Goal: Task Accomplishment & Management: Manage account settings

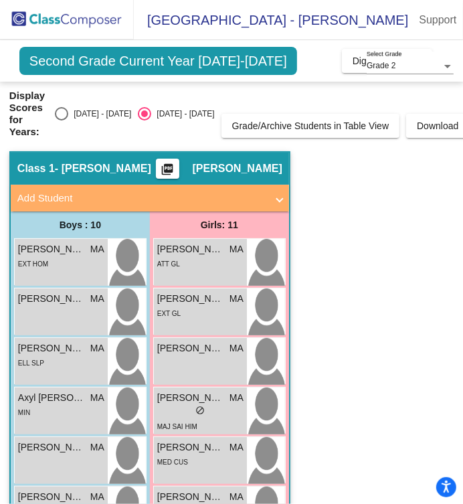
scroll to position [182, 0]
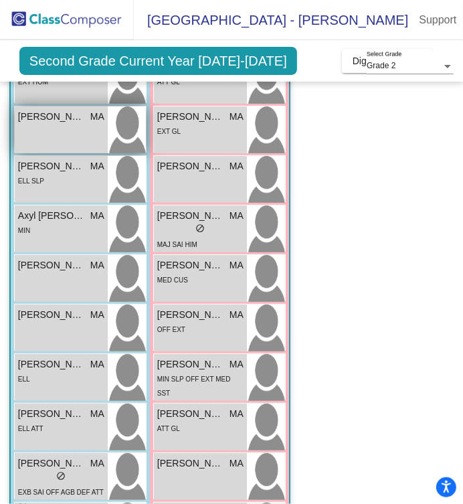
click at [66, 133] on div "[PERSON_NAME] MA lock do_not_disturb_alt" at bounding box center [61, 129] width 93 height 47
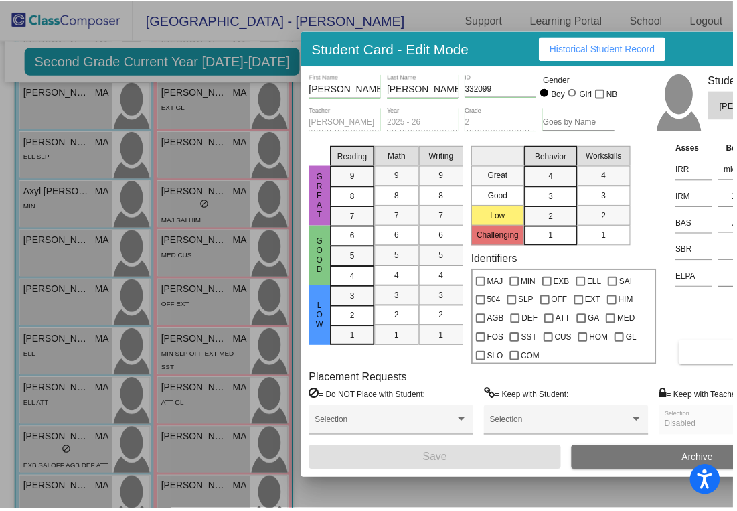
scroll to position [158, 0]
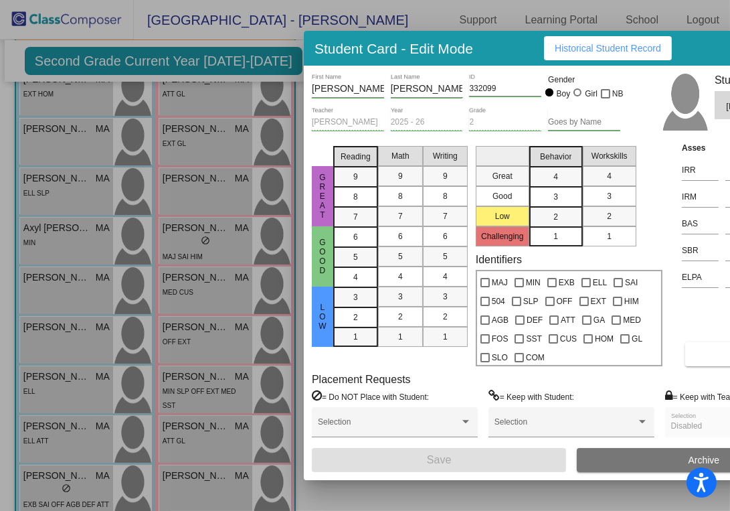
click at [205, 311] on div at bounding box center [365, 255] width 730 height 511
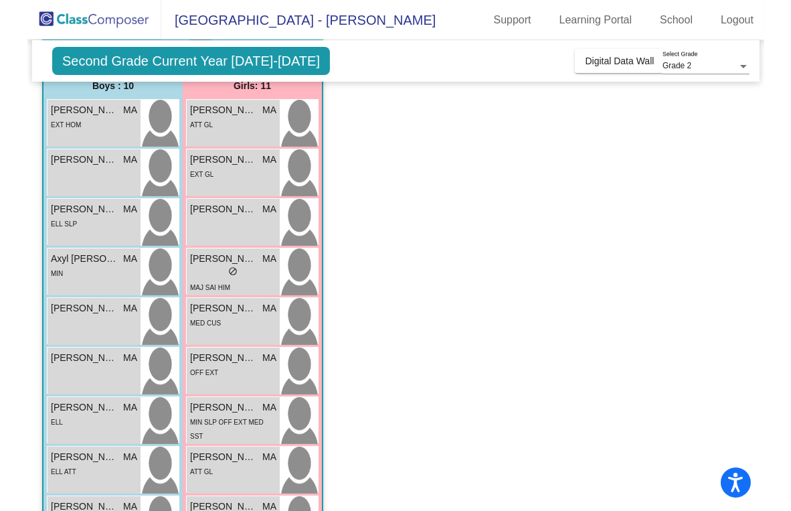
scroll to position [0, 0]
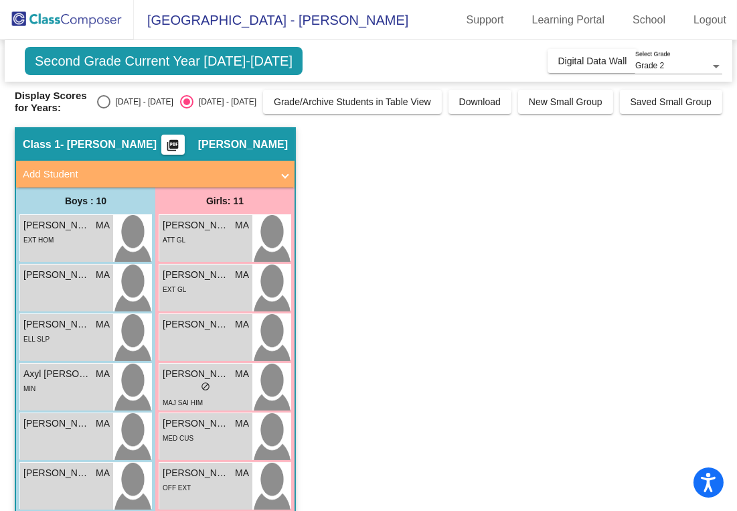
click at [205, 287] on div "EXT GL" at bounding box center [206, 289] width 86 height 14
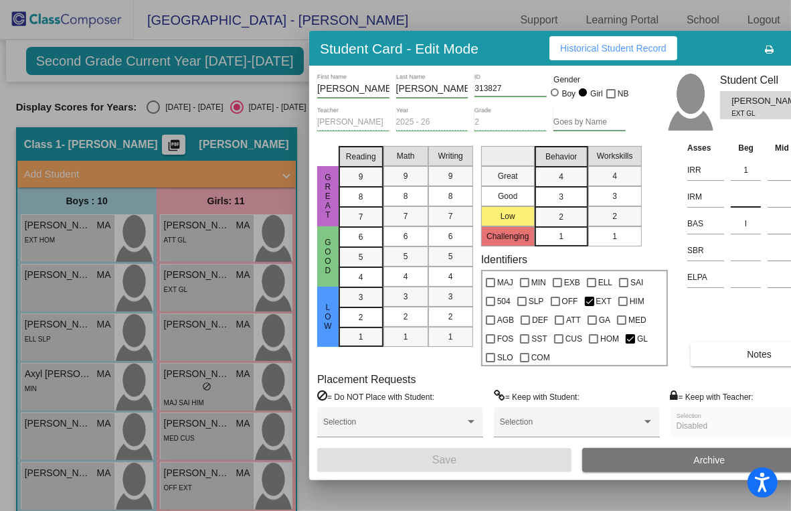
click at [462, 205] on input at bounding box center [746, 197] width 30 height 20
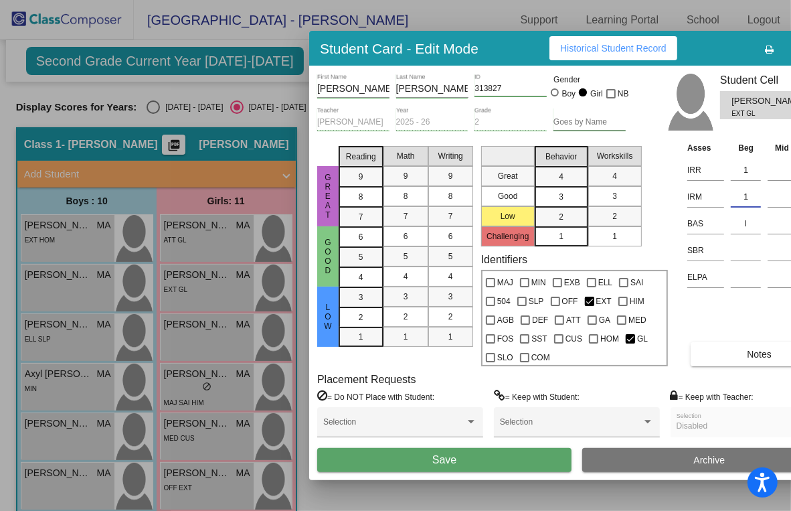
type input "1"
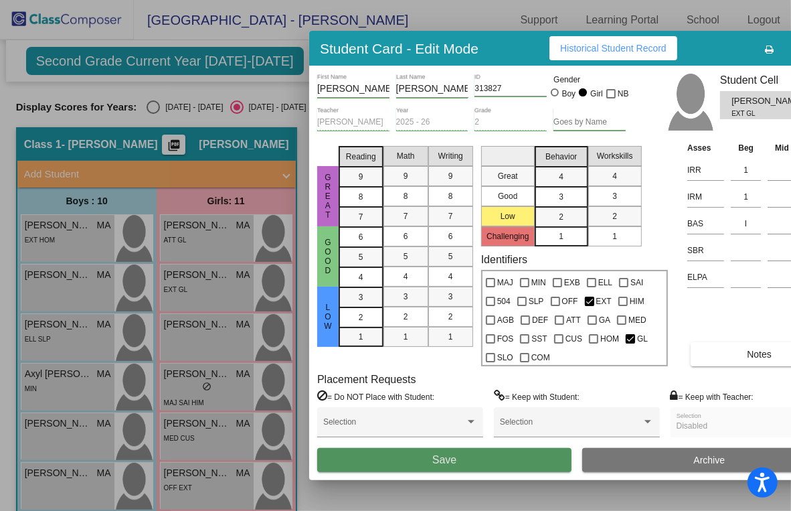
click at [458, 464] on button "Save" at bounding box center [444, 460] width 254 height 24
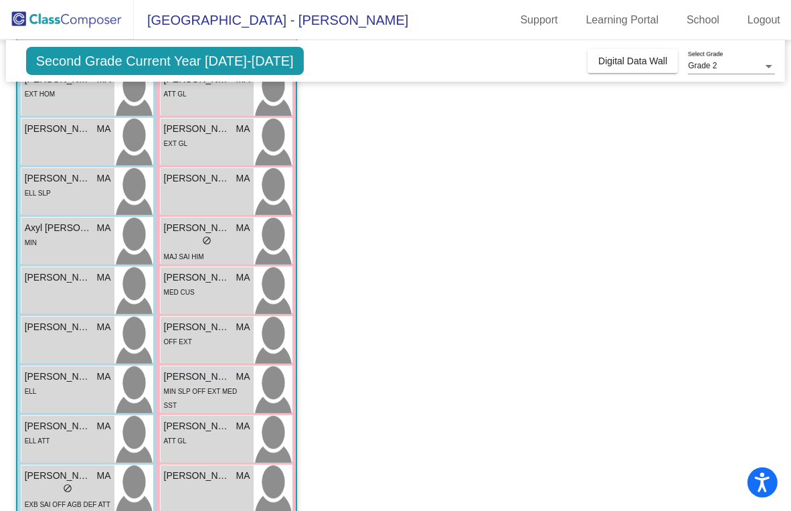
scroll to position [145, 0]
click at [215, 250] on div "MAJ SAI HIM" at bounding box center [207, 257] width 86 height 14
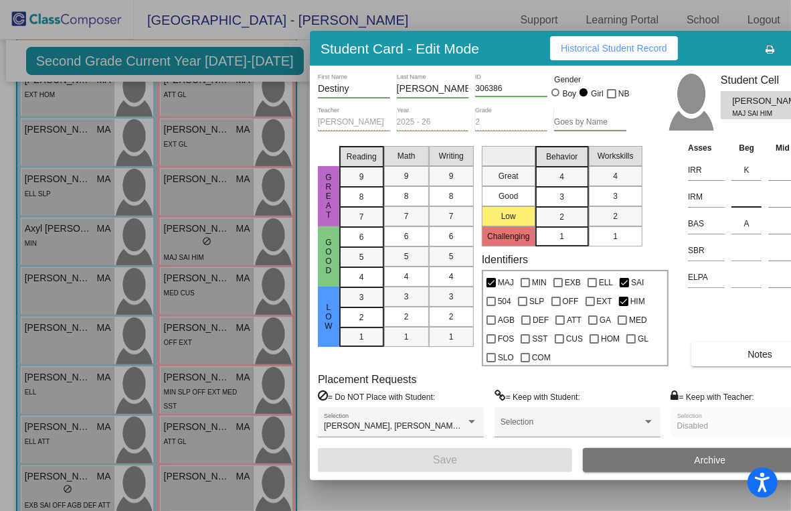
click at [462, 193] on input at bounding box center [746, 197] width 30 height 20
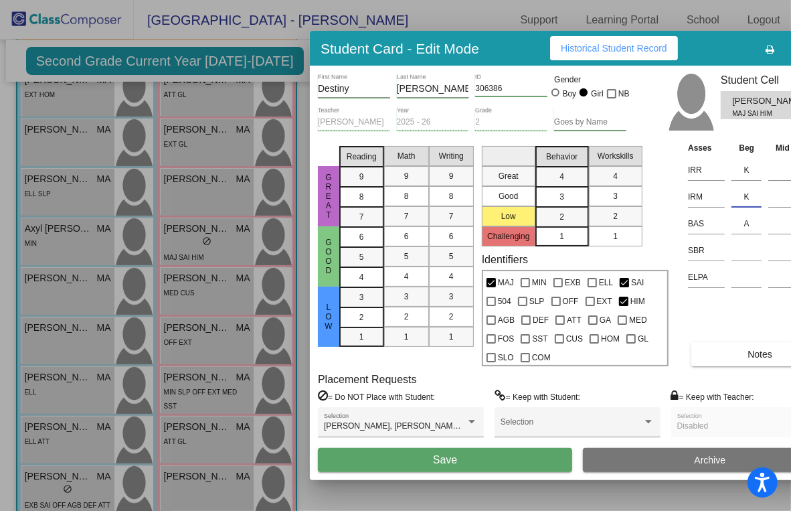
type input "K"
click at [462, 460] on button "Save" at bounding box center [445, 460] width 254 height 24
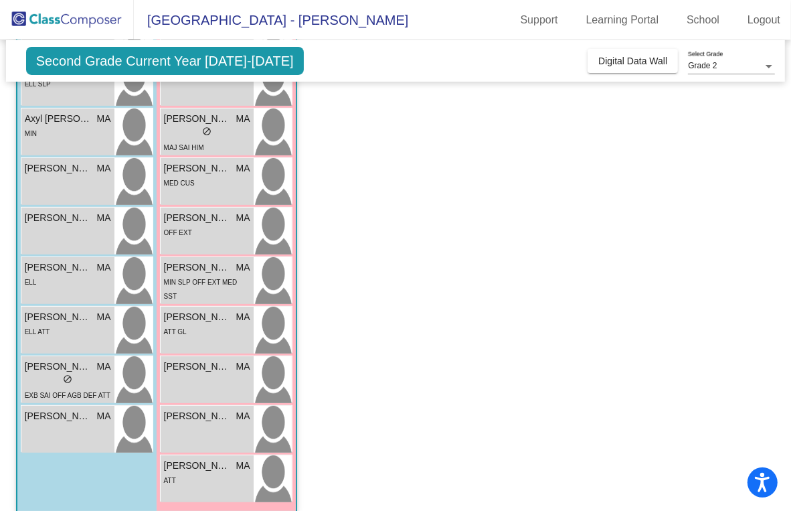
scroll to position [268, 0]
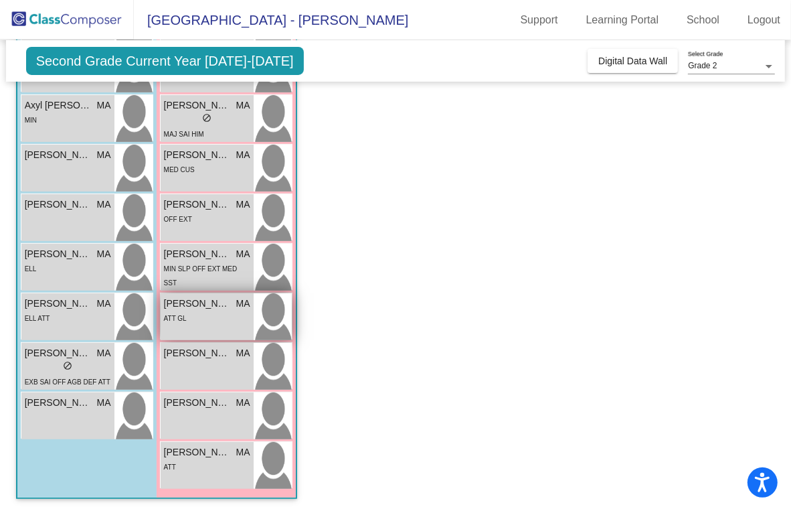
click at [216, 322] on div "ATT GL" at bounding box center [207, 318] width 86 height 14
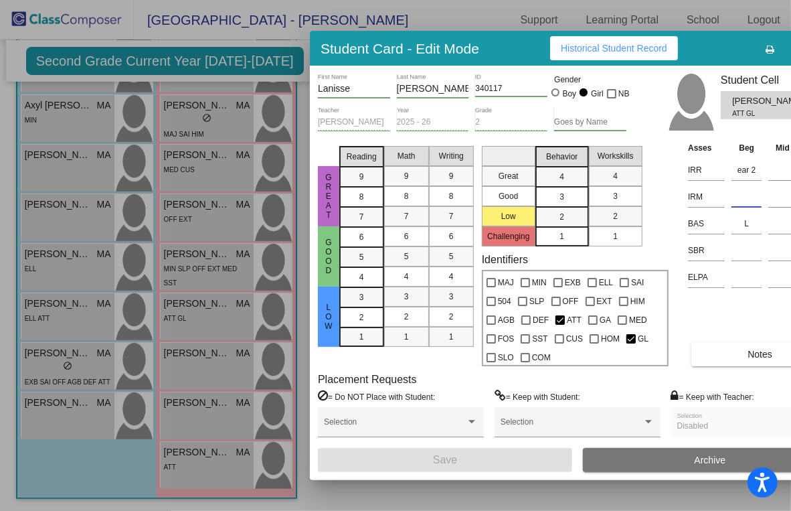
click at [462, 203] on input at bounding box center [746, 197] width 30 height 20
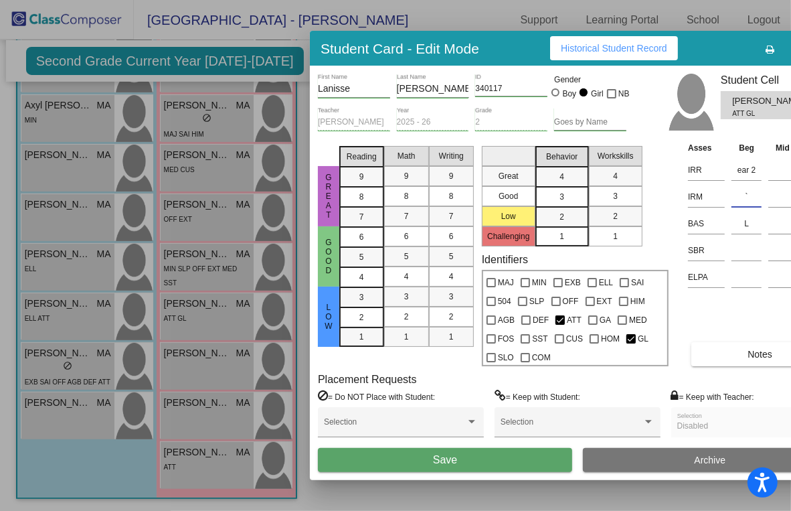
type input "`"
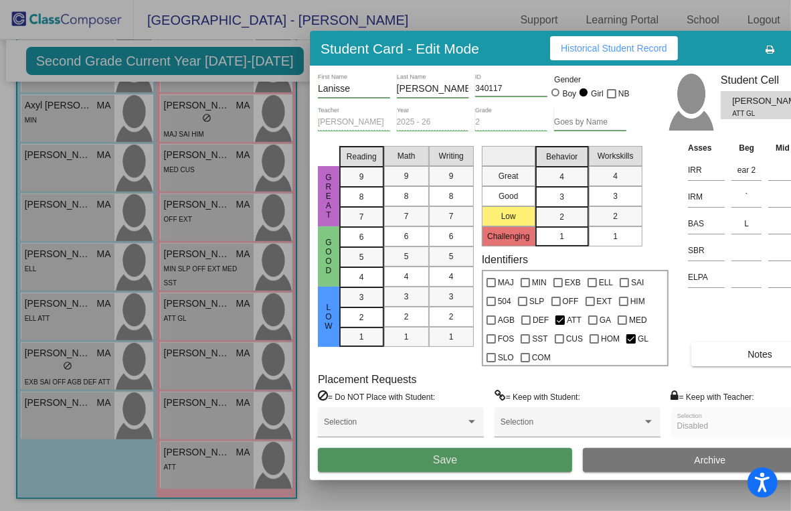
click at [418, 459] on button "Save" at bounding box center [445, 460] width 254 height 24
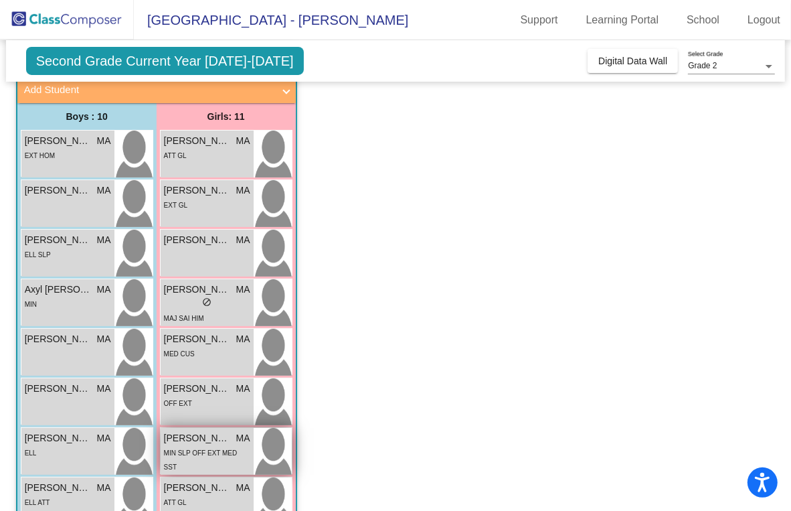
scroll to position [84, 0]
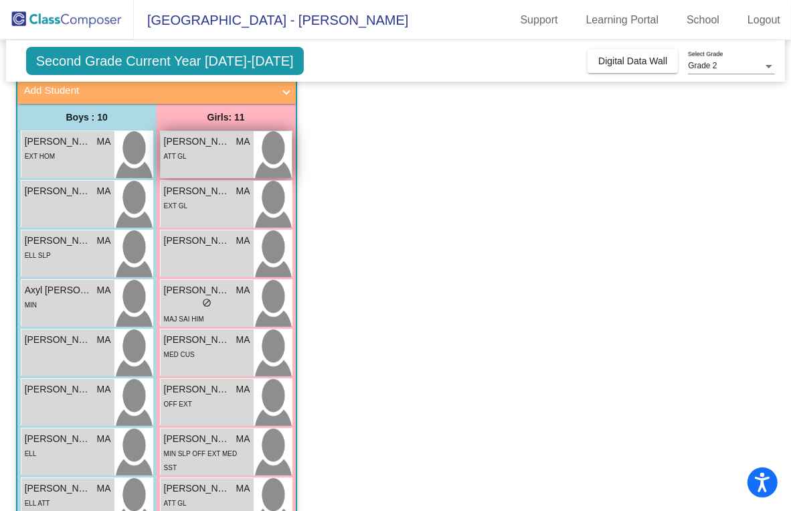
click at [208, 163] on div "[PERSON_NAME] MA lock do_not_disturb_alt ATT GL" at bounding box center [207, 154] width 93 height 47
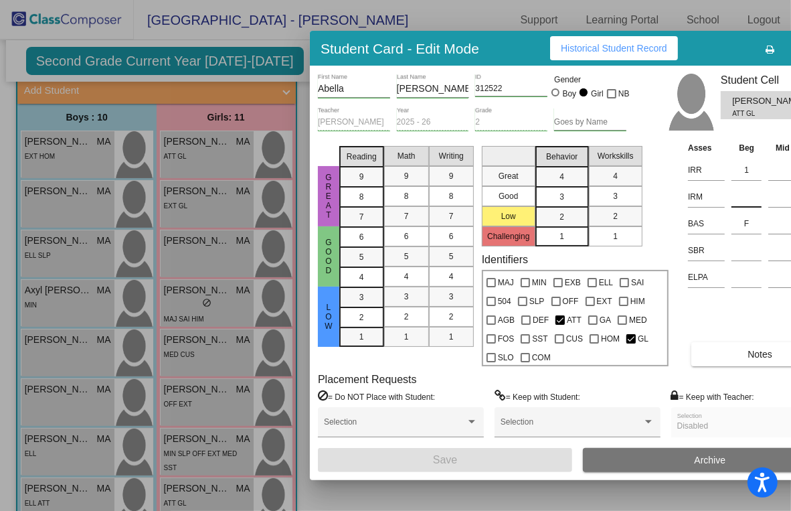
click at [462, 197] on input at bounding box center [746, 197] width 30 height 20
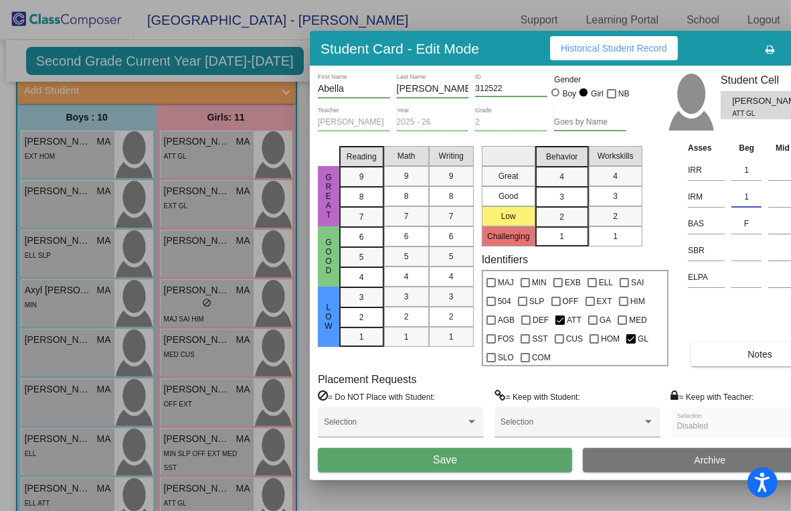
type input "1"
click at [417, 452] on button "Save" at bounding box center [445, 460] width 254 height 24
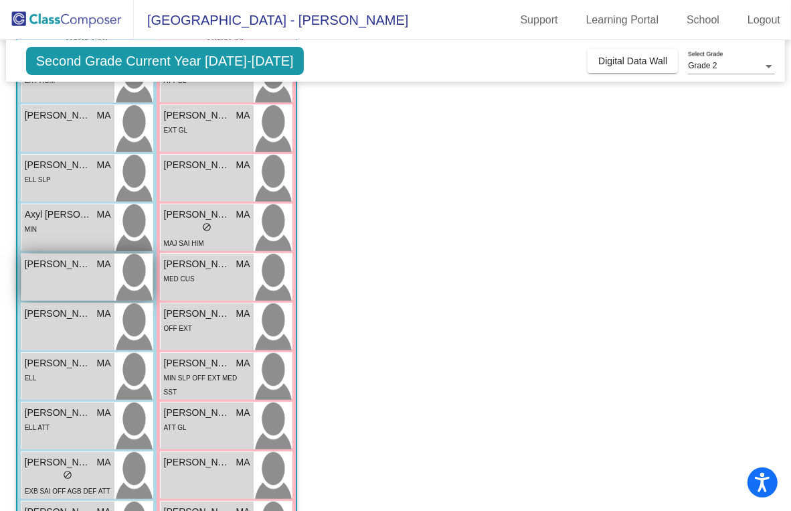
scroll to position [156, 0]
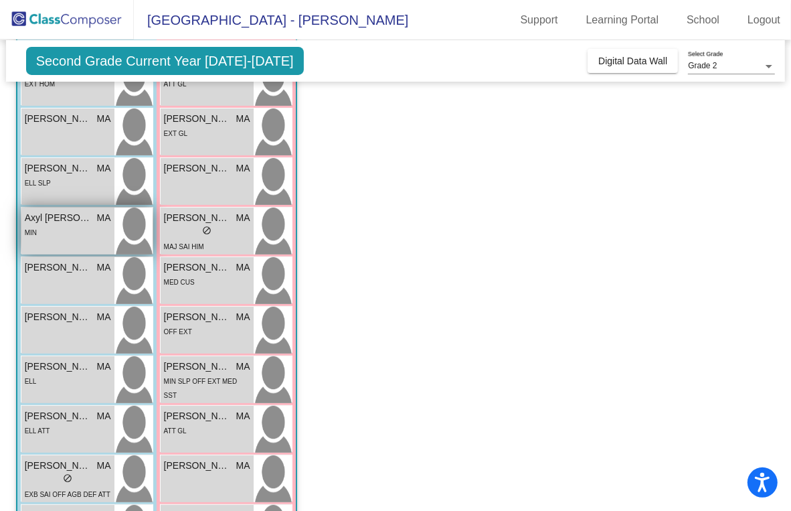
click at [57, 234] on div "MIN" at bounding box center [68, 232] width 86 height 14
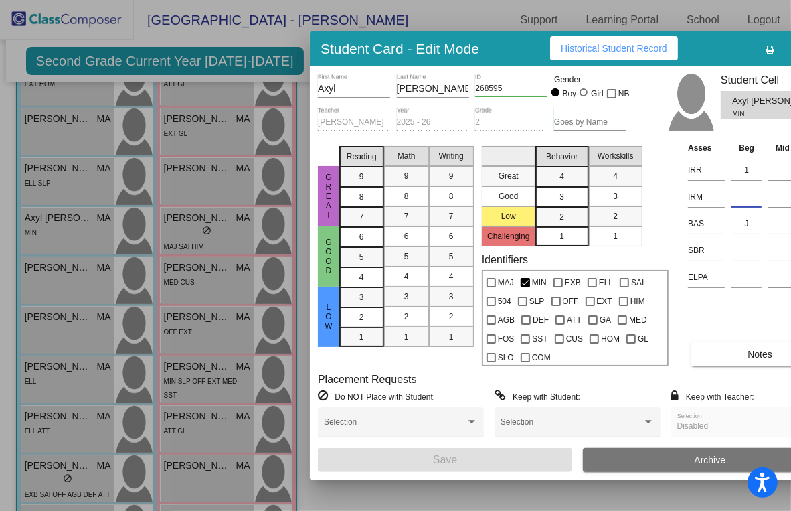
click at [462, 201] on input at bounding box center [746, 197] width 30 height 20
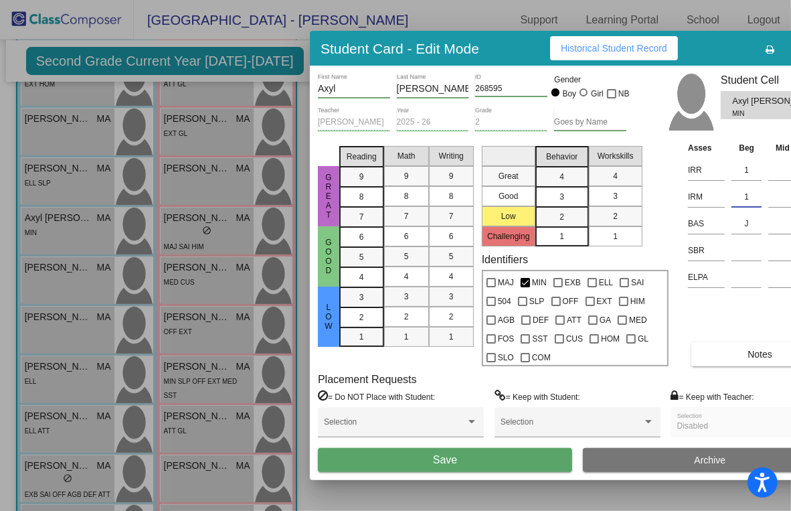
type input "1"
click at [460, 457] on button "Save" at bounding box center [445, 460] width 254 height 24
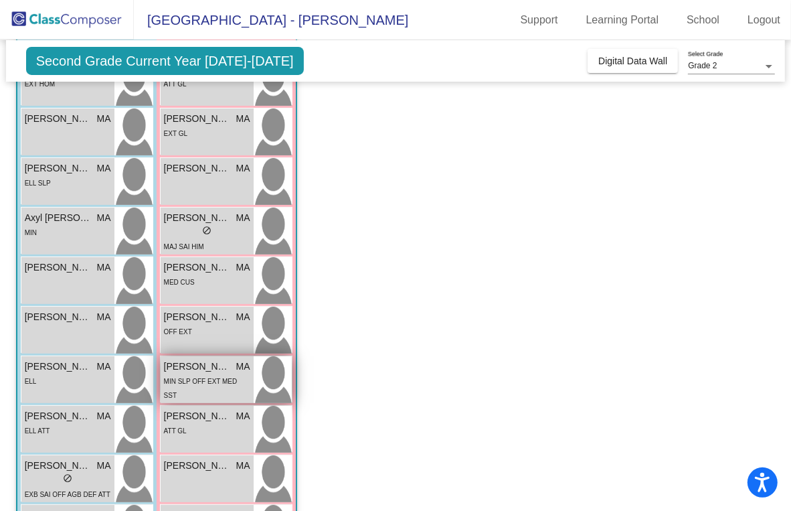
click at [208, 365] on span "[PERSON_NAME]" at bounding box center [197, 366] width 67 height 14
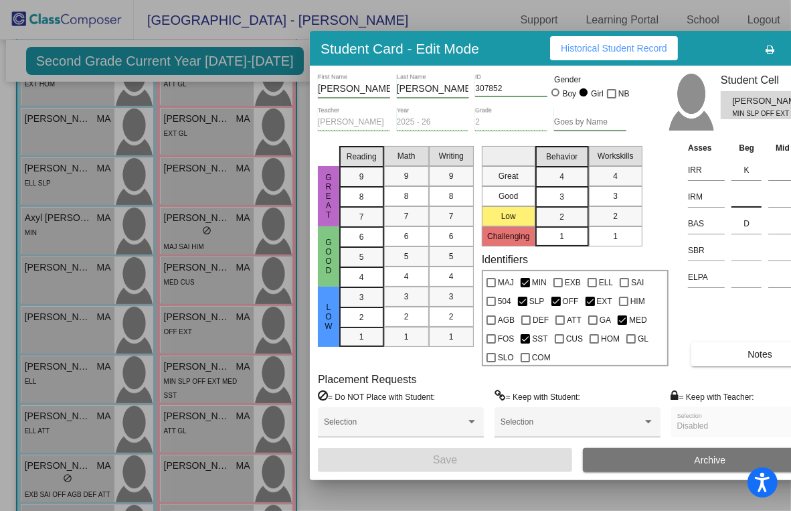
click at [462, 197] on input at bounding box center [746, 197] width 30 height 20
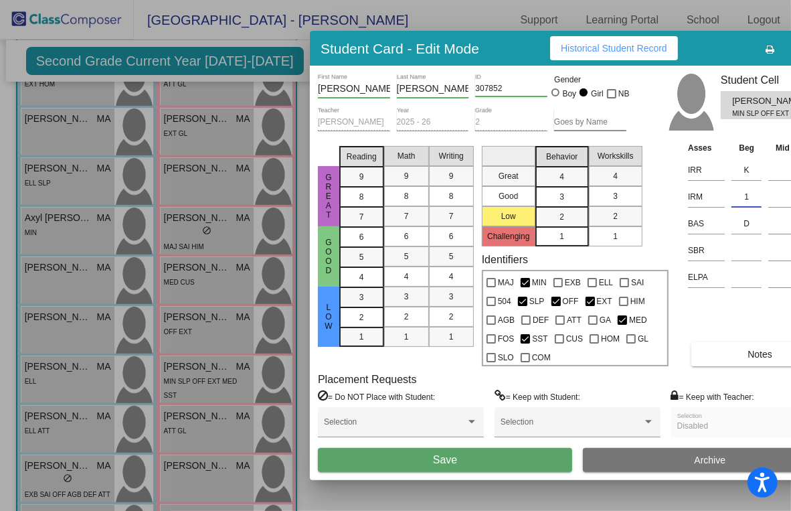
type input "1"
click at [462, 464] on button "Save" at bounding box center [445, 460] width 254 height 24
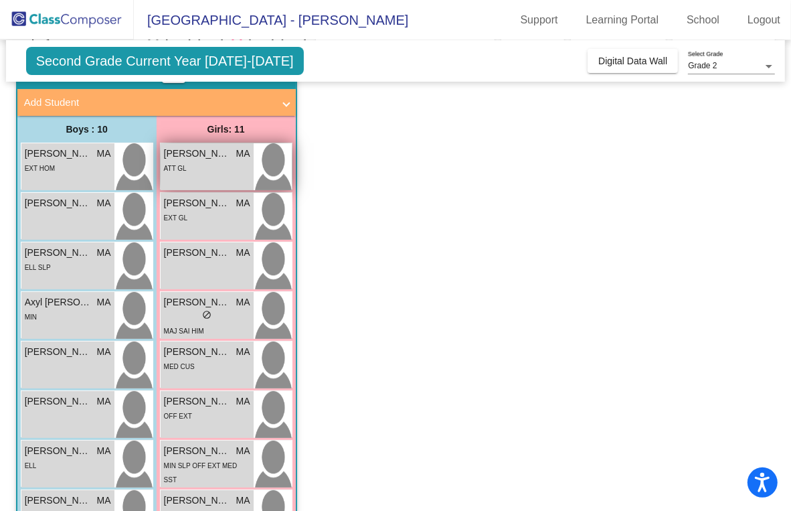
scroll to position [117, 0]
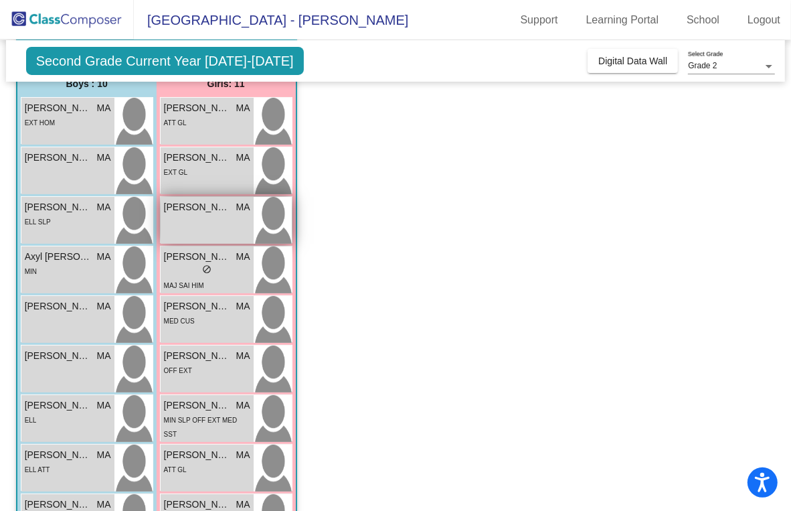
click at [199, 219] on div "[PERSON_NAME] MA lock do_not_disturb_alt" at bounding box center [207, 220] width 93 height 47
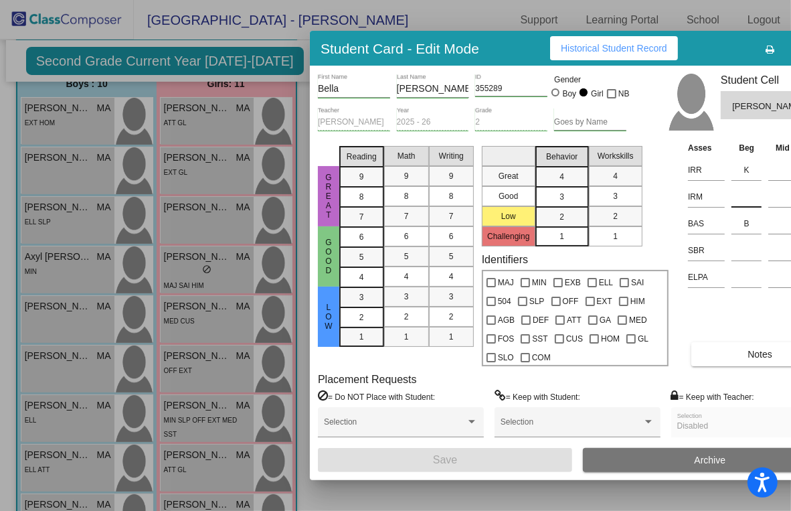
click at [462, 194] on input at bounding box center [746, 197] width 30 height 20
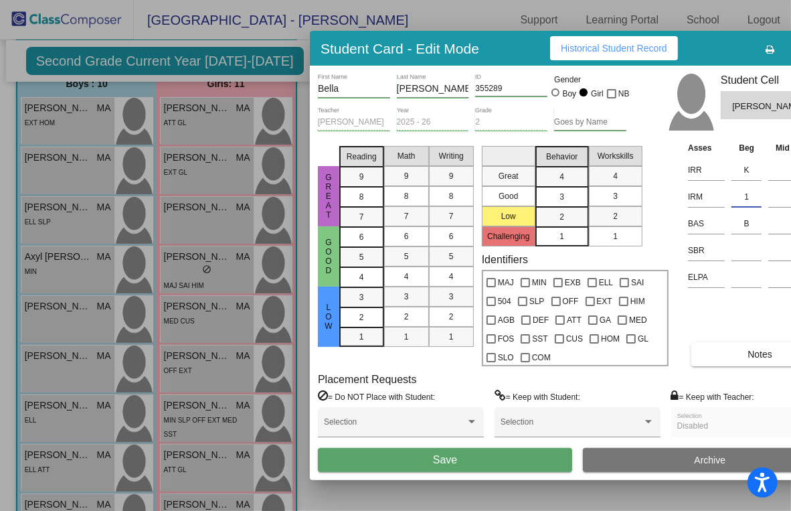
type input "1"
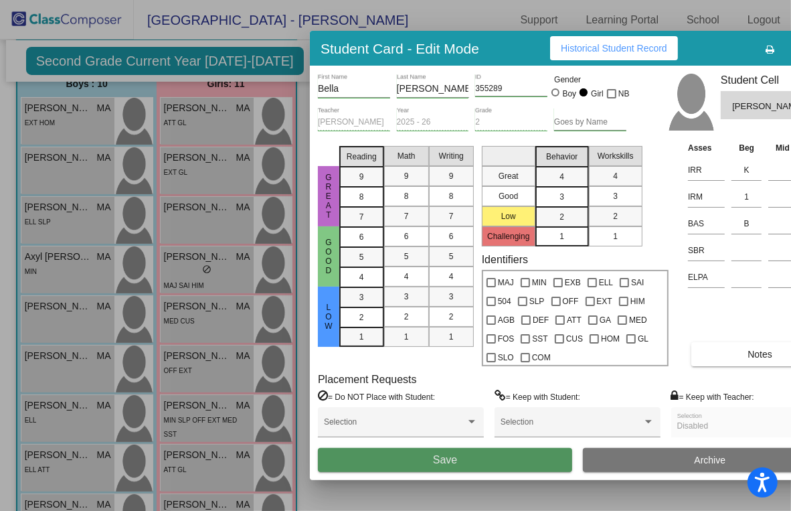
click at [450, 462] on span "Save" at bounding box center [445, 459] width 24 height 11
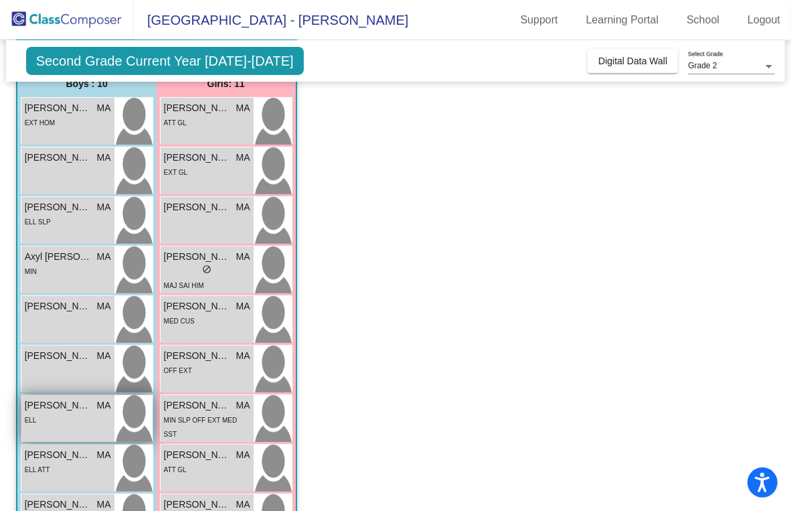
click at [61, 414] on div "ELL" at bounding box center [68, 419] width 86 height 14
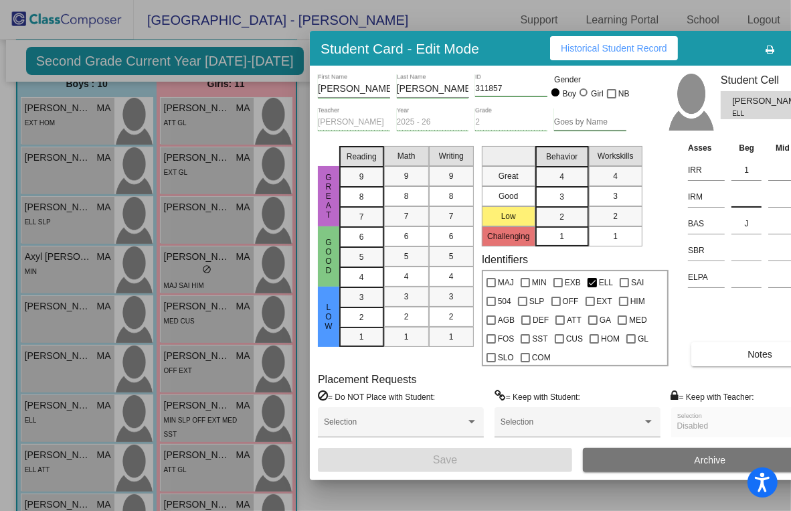
click at [462, 198] on input at bounding box center [746, 197] width 30 height 20
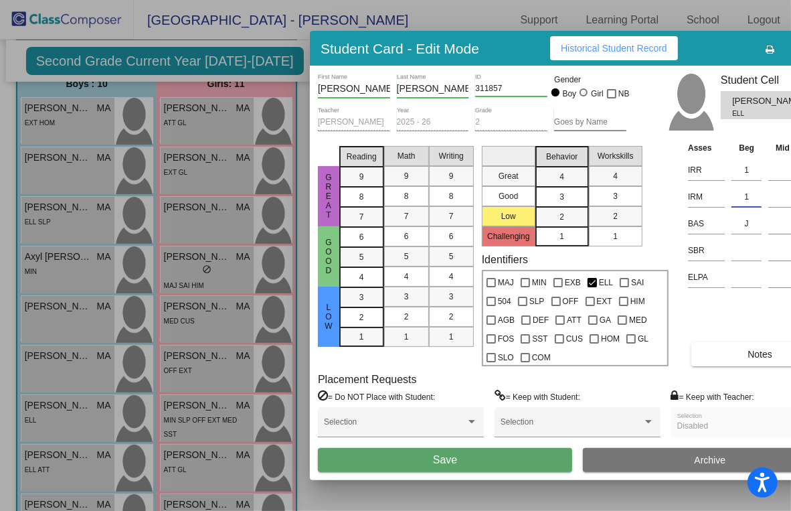
type input "1"
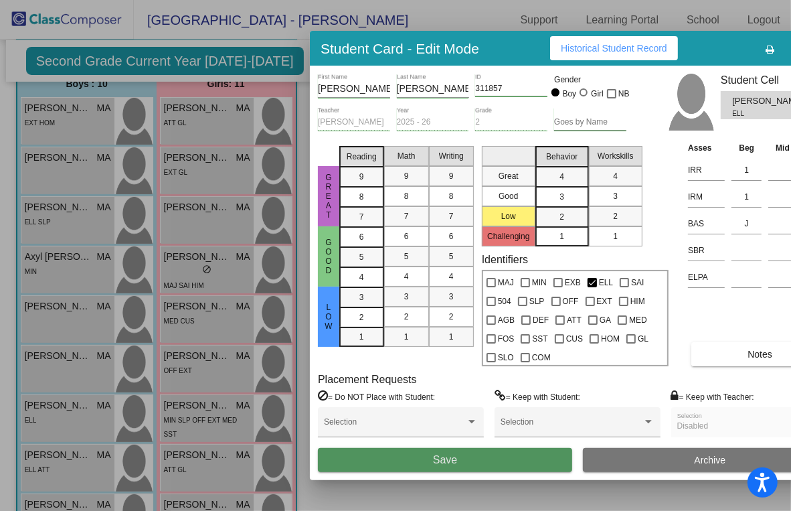
click at [445, 462] on span "Save" at bounding box center [445, 459] width 24 height 11
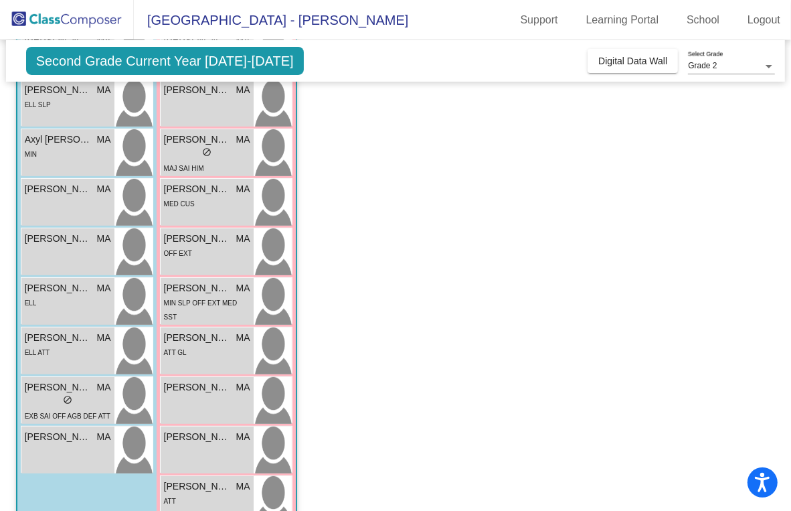
scroll to position [238, 0]
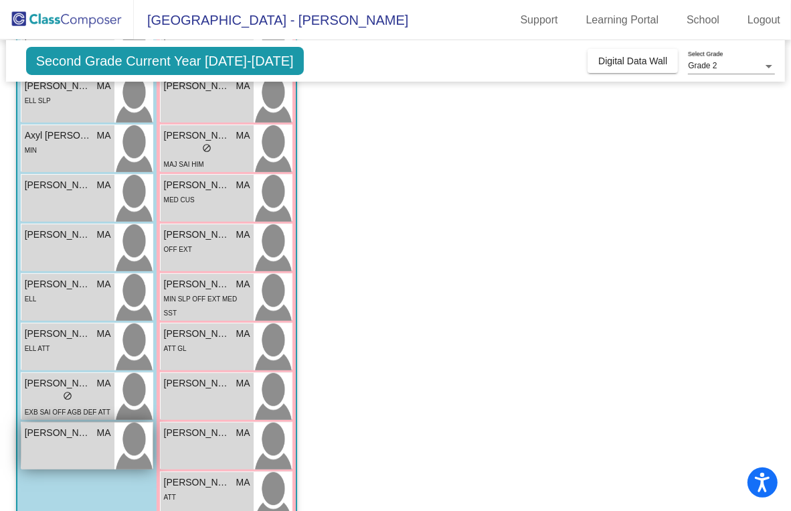
click at [52, 444] on div "[PERSON_NAME] MA lock do_not_disturb_alt" at bounding box center [67, 445] width 93 height 47
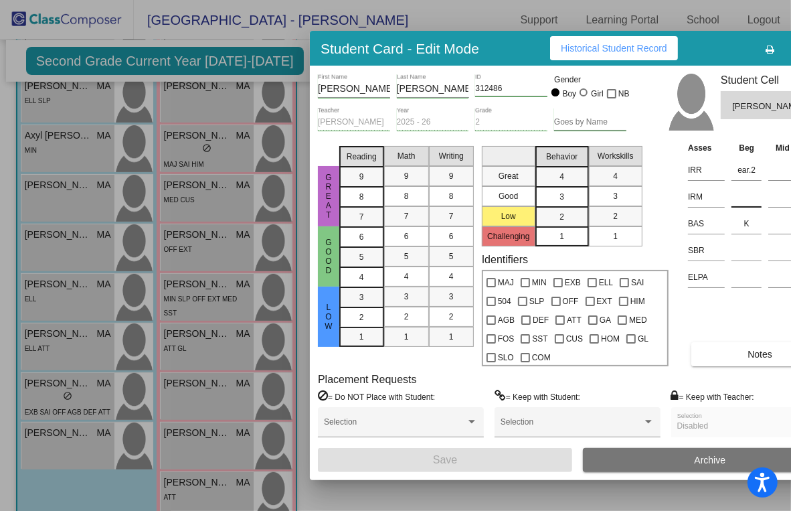
click at [462, 195] on input at bounding box center [746, 197] width 30 height 20
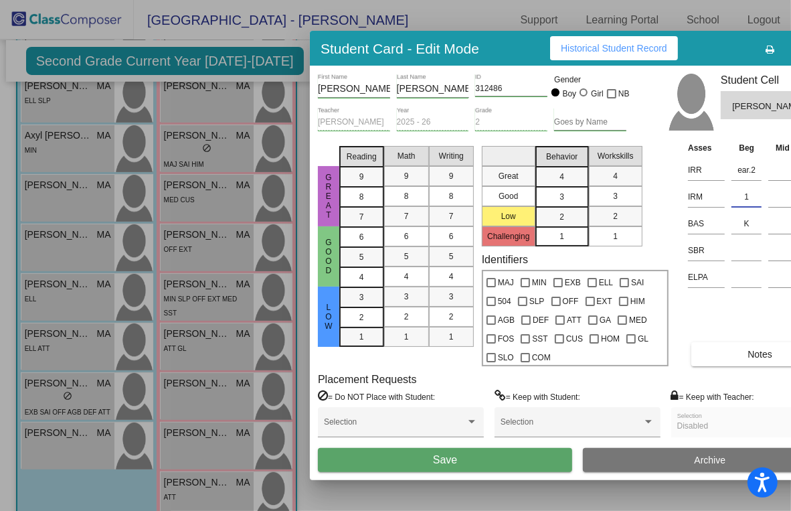
type input "1"
click at [438, 459] on span "Save" at bounding box center [445, 459] width 24 height 11
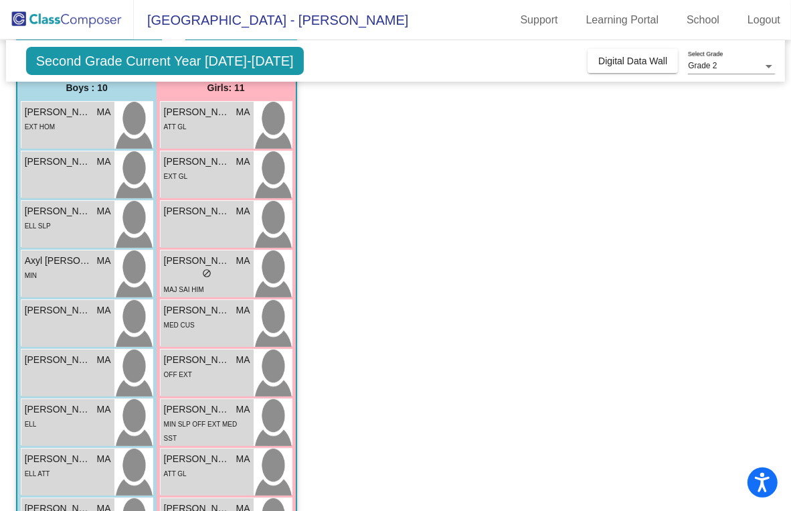
scroll to position [151, 0]
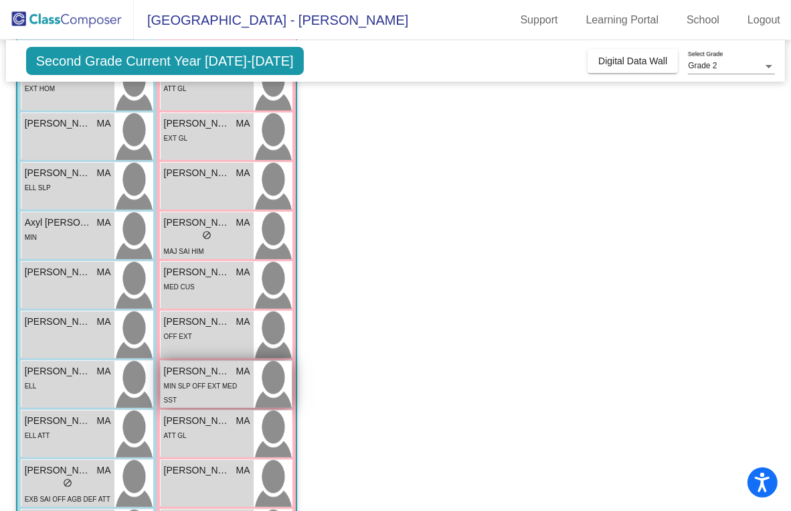
click at [194, 379] on div "MIN SLP OFF EXT MED SST" at bounding box center [207, 392] width 86 height 28
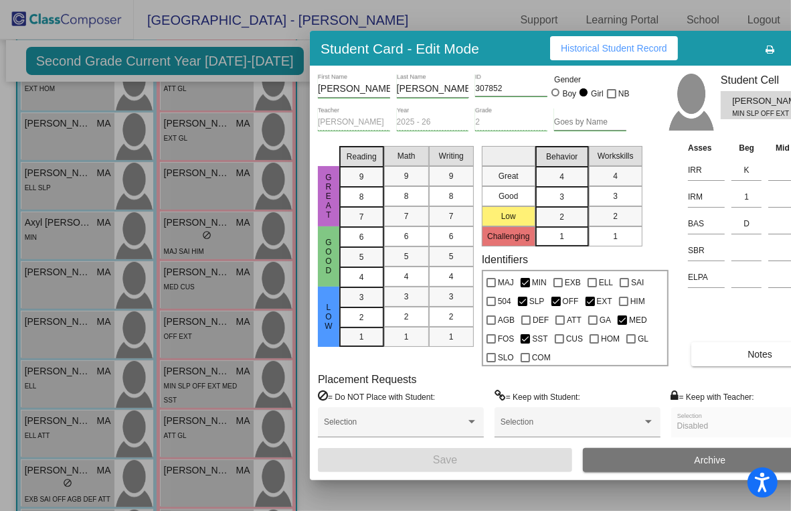
click at [201, 196] on div at bounding box center [395, 255] width 791 height 511
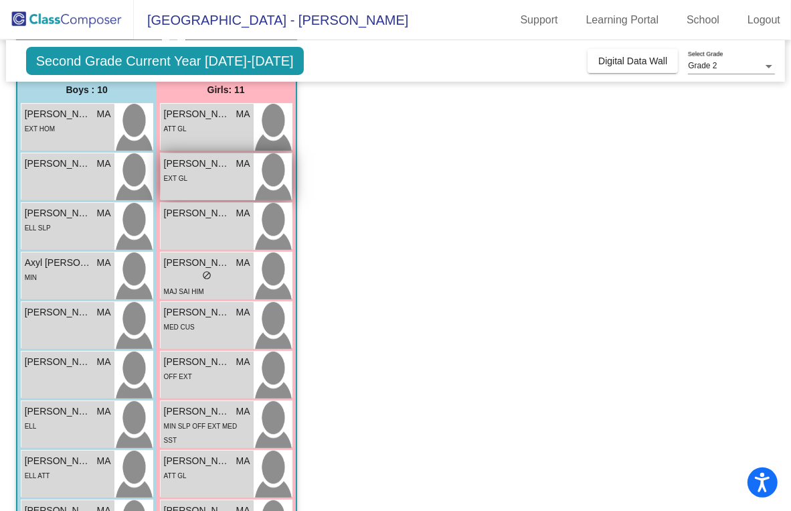
scroll to position [113, 0]
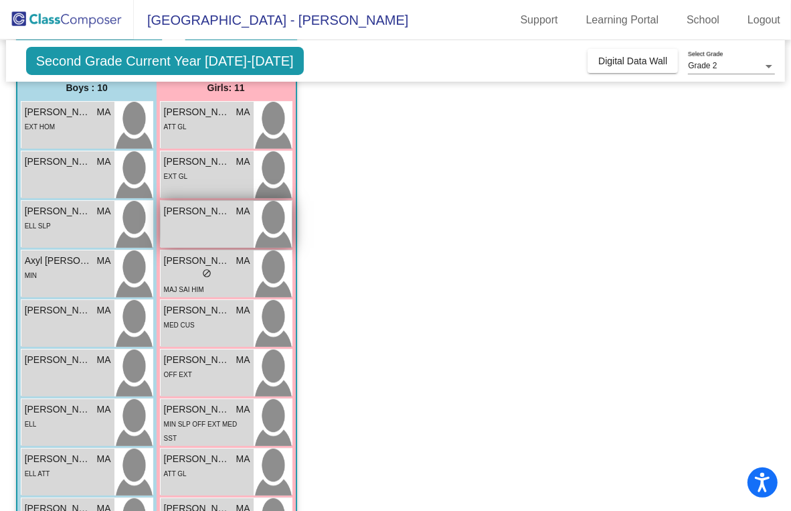
click at [195, 218] on div "[PERSON_NAME] MA lock do_not_disturb_alt" at bounding box center [207, 224] width 93 height 47
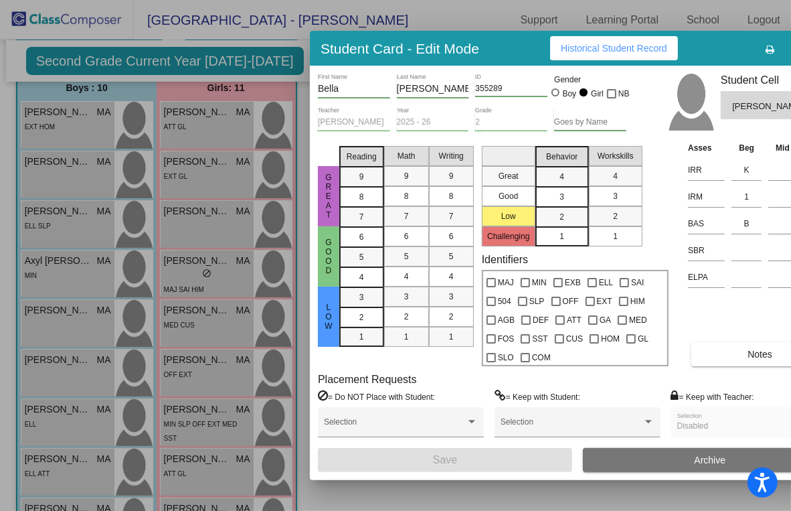
click at [60, 420] on div at bounding box center [395, 255] width 791 height 511
click at [60, 420] on div "ELL" at bounding box center [68, 423] width 86 height 14
click at [52, 494] on div at bounding box center [395, 255] width 791 height 511
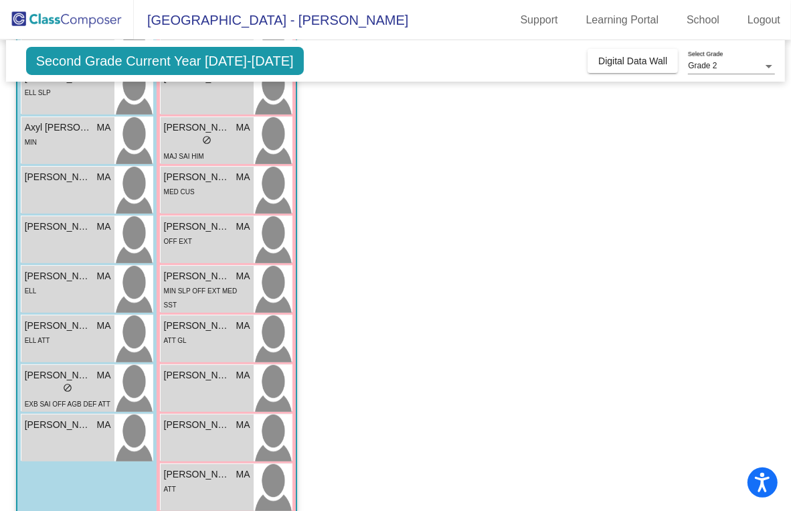
scroll to position [268, 0]
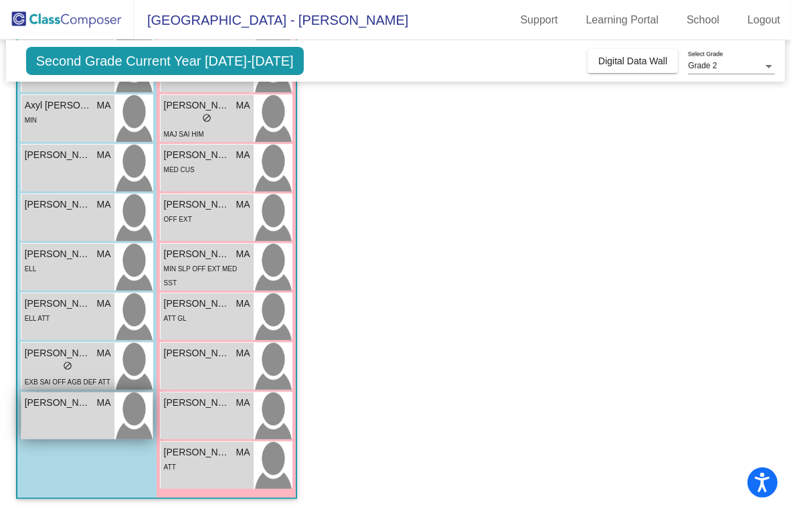
click at [58, 411] on div "[PERSON_NAME] MA lock do_not_disturb_alt" at bounding box center [67, 415] width 93 height 47
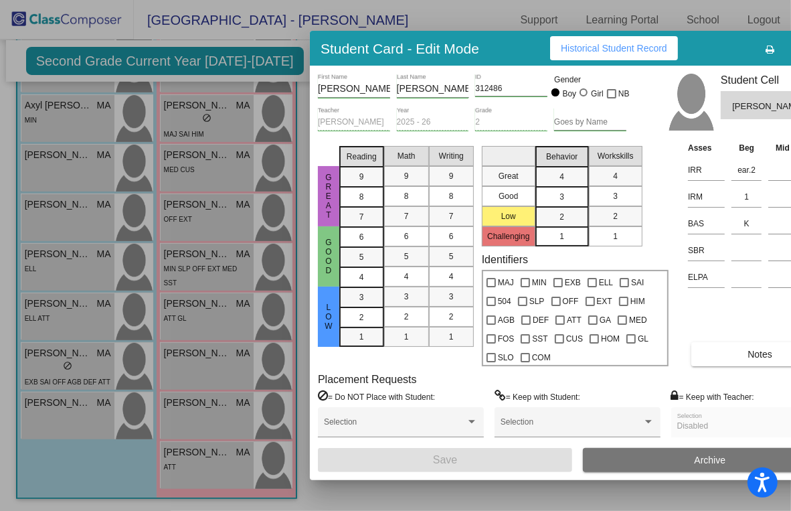
click at [60, 359] on div at bounding box center [395, 255] width 791 height 511
click at [60, 360] on div "lock do_not_disturb_alt" at bounding box center [68, 367] width 86 height 14
click at [462, 190] on input at bounding box center [746, 197] width 30 height 20
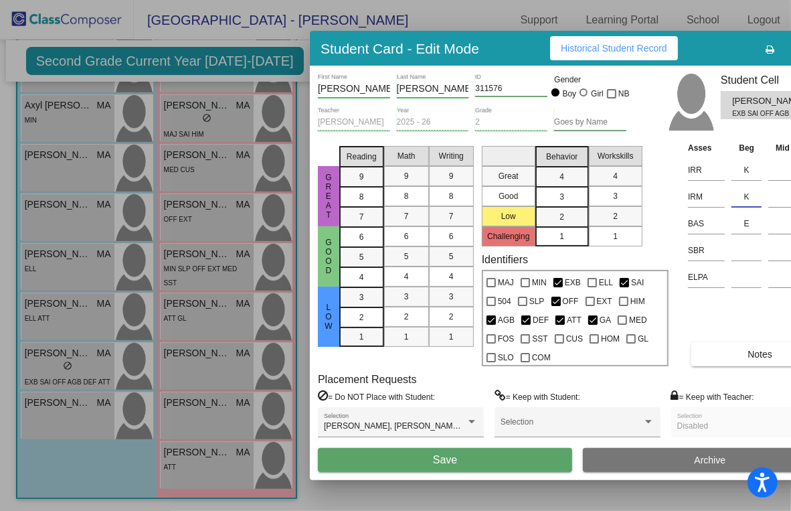
type input "K"
click at [462, 460] on button "Save" at bounding box center [445, 460] width 254 height 24
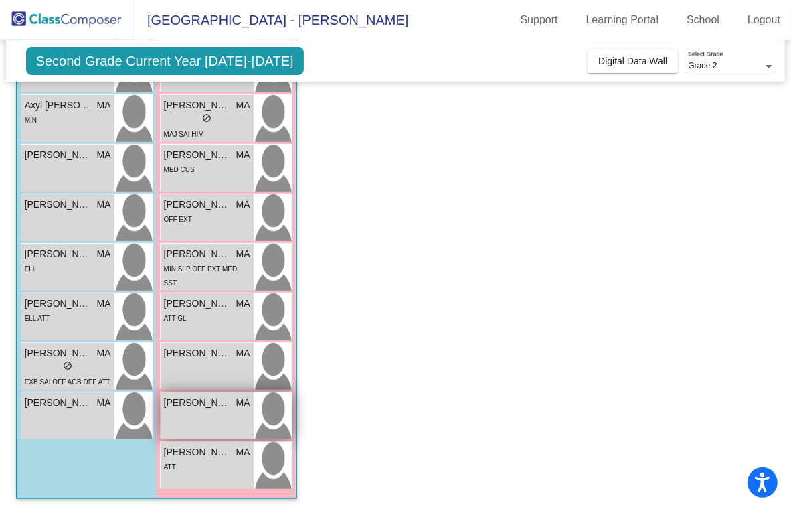
click at [209, 415] on div "[PERSON_NAME] MA lock do_not_disturb_alt" at bounding box center [207, 415] width 93 height 47
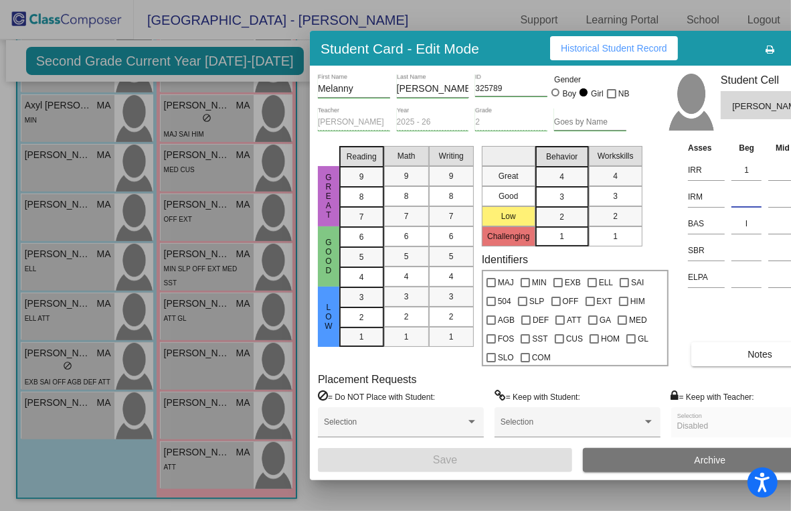
click at [462, 194] on input at bounding box center [746, 197] width 30 height 20
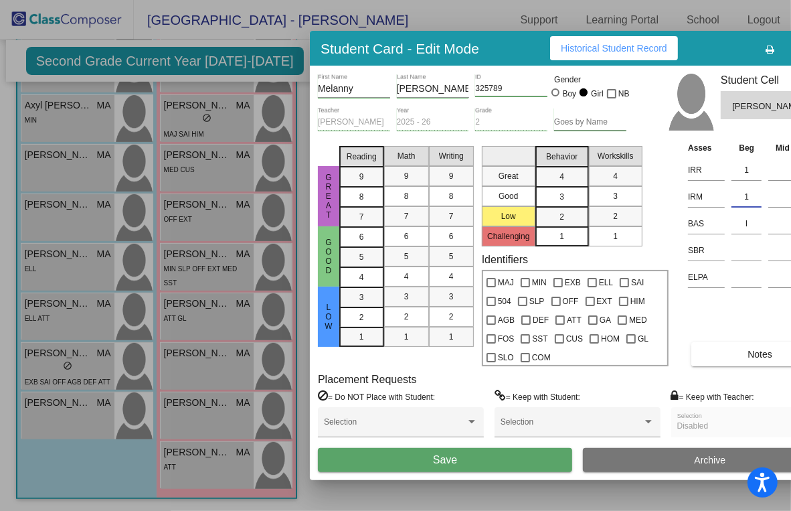
type input "1"
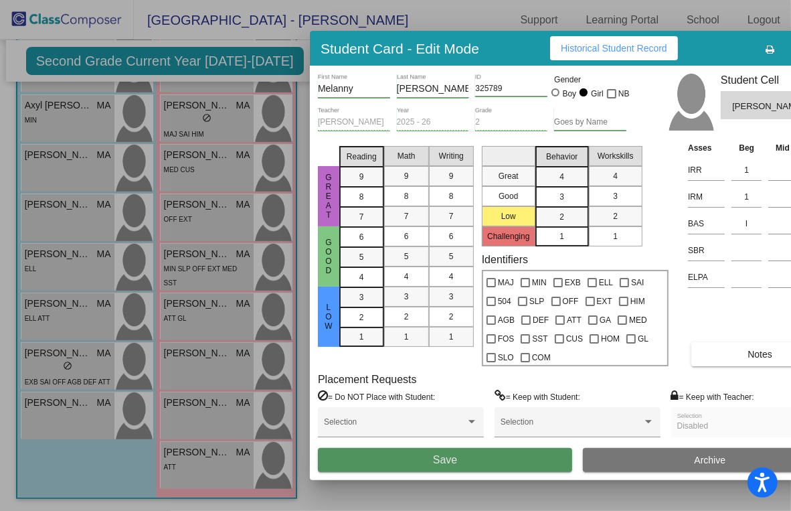
click at [456, 463] on span "Save" at bounding box center [445, 459] width 24 height 11
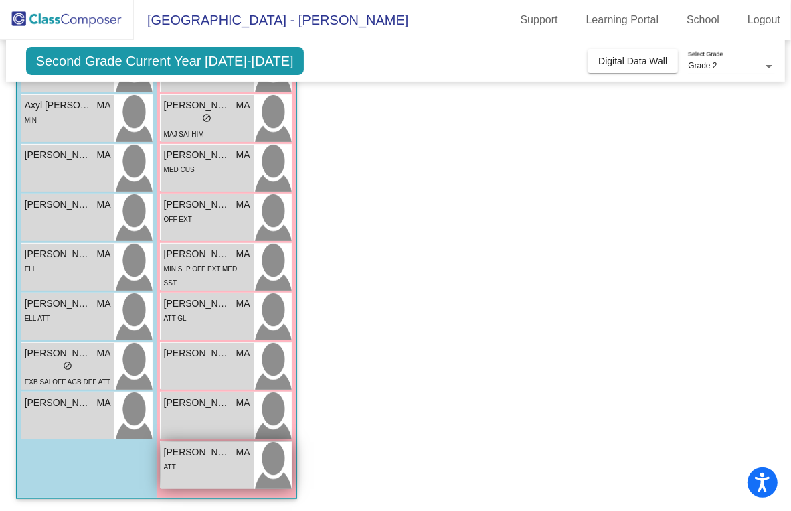
click at [217, 465] on div "ATT" at bounding box center [207, 466] width 86 height 14
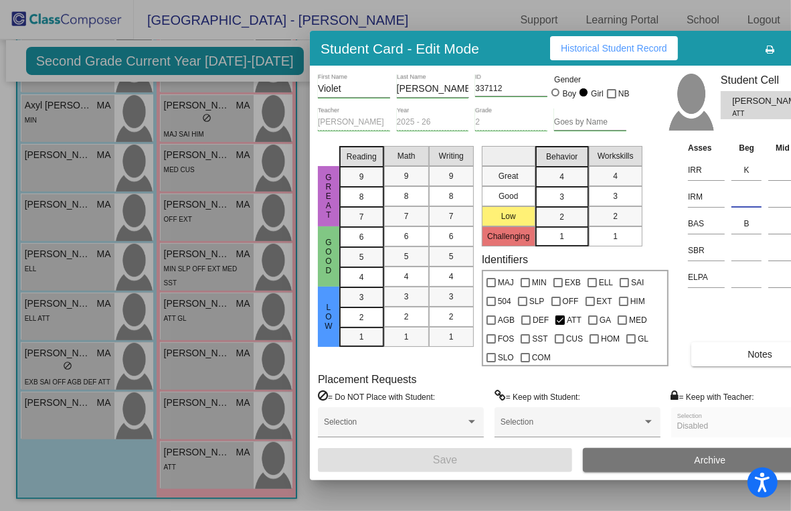
click at [462, 200] on input at bounding box center [746, 197] width 30 height 20
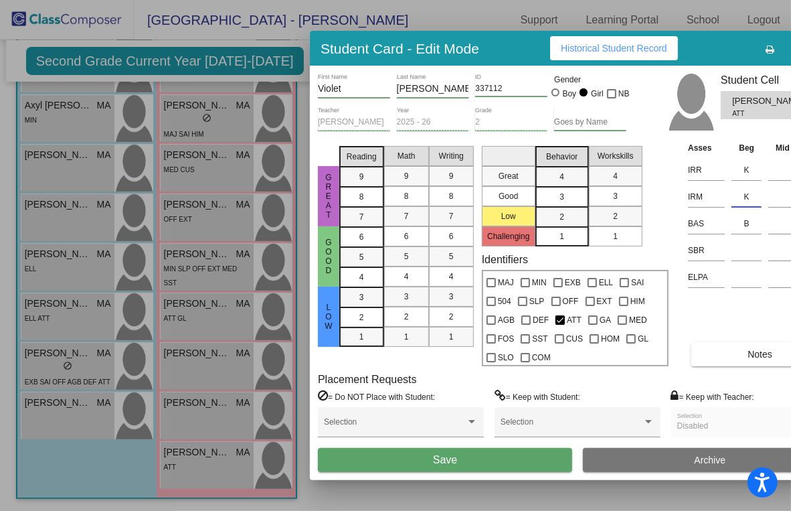
type input "K"
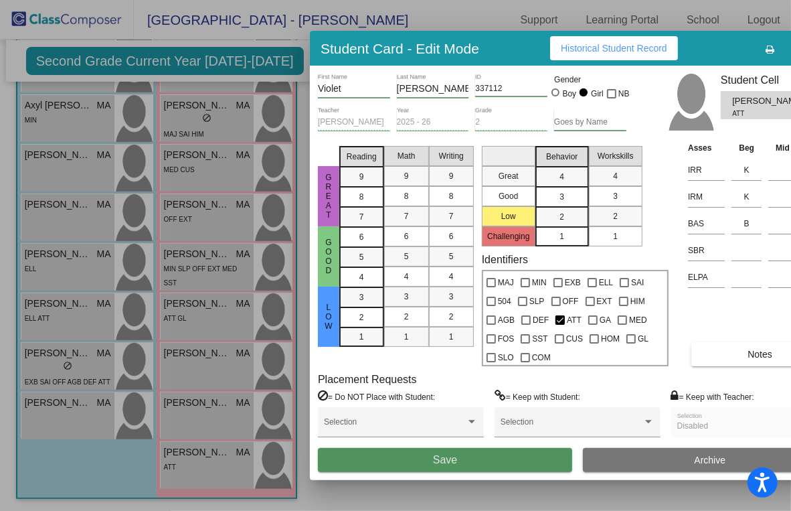
click at [462, 454] on button "Save" at bounding box center [445, 460] width 254 height 24
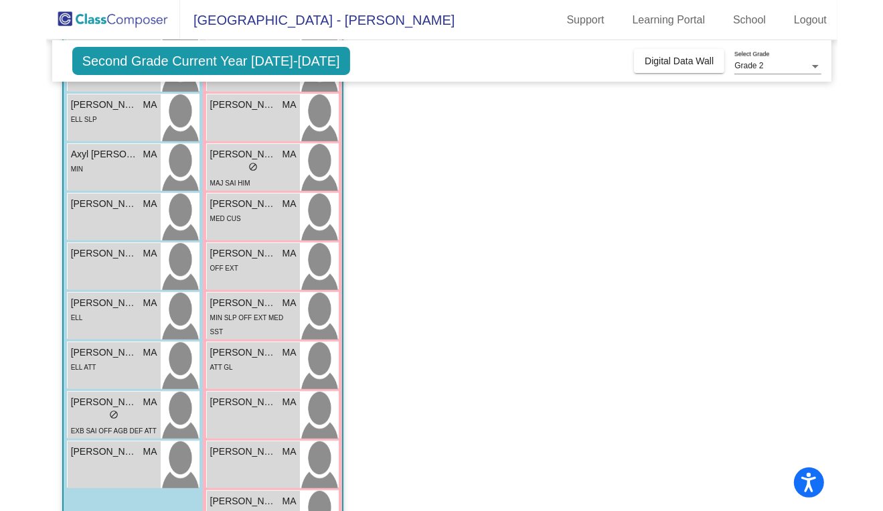
scroll to position [209, 0]
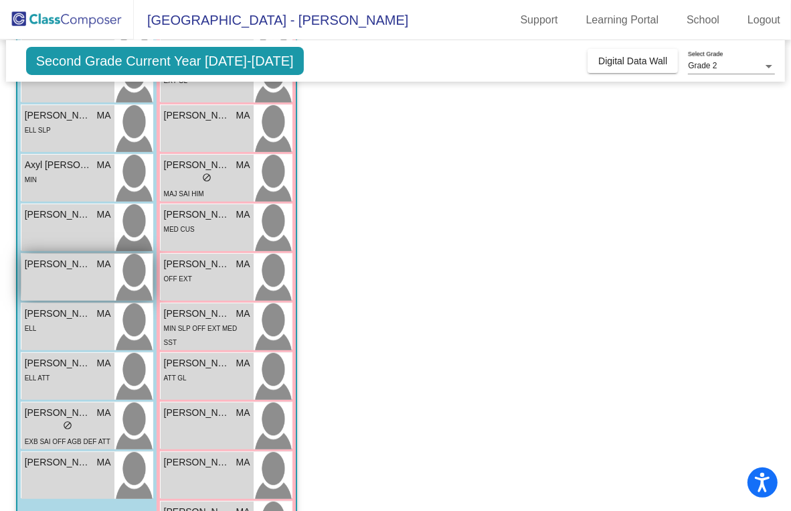
click at [66, 270] on div "[PERSON_NAME] MA lock do_not_disturb_alt" at bounding box center [67, 277] width 93 height 47
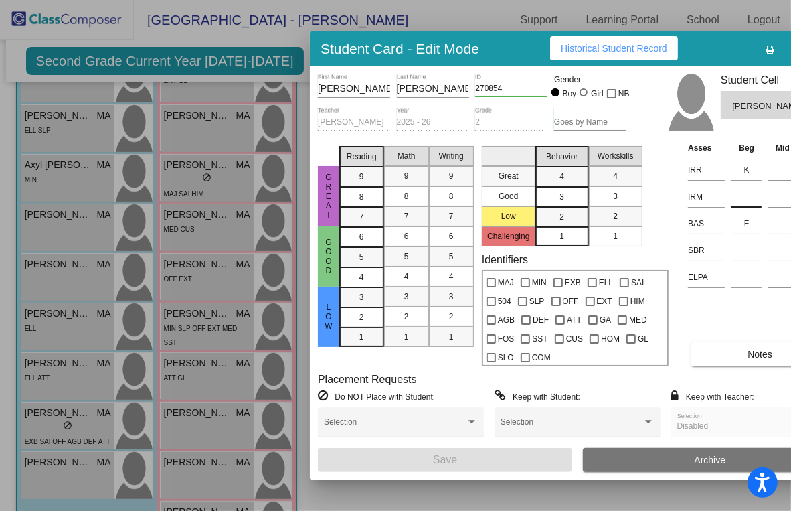
click at [462, 195] on input at bounding box center [746, 197] width 30 height 20
type input "L"
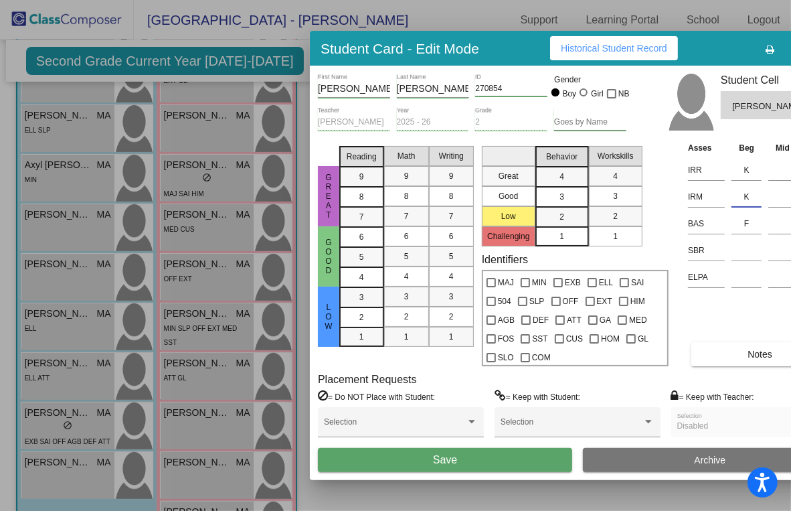
type input "K"
click at [462, 460] on button "Save" at bounding box center [445, 460] width 254 height 24
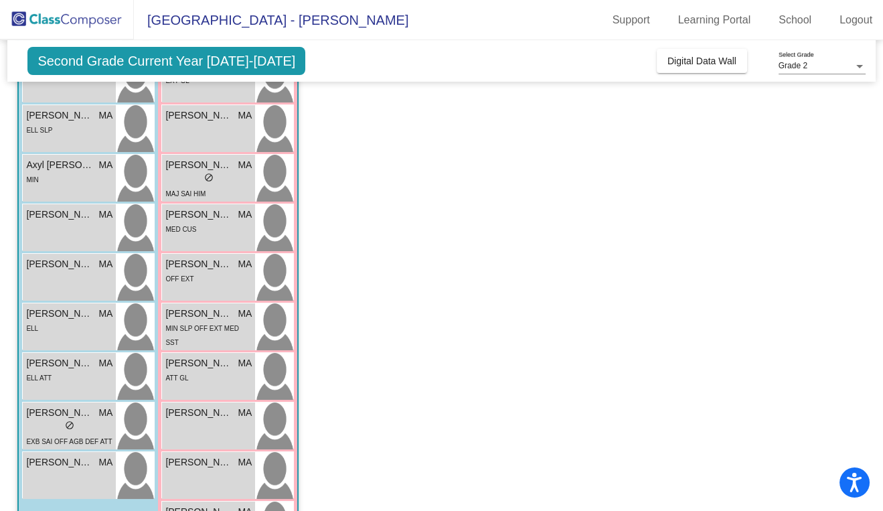
scroll to position [0, 0]
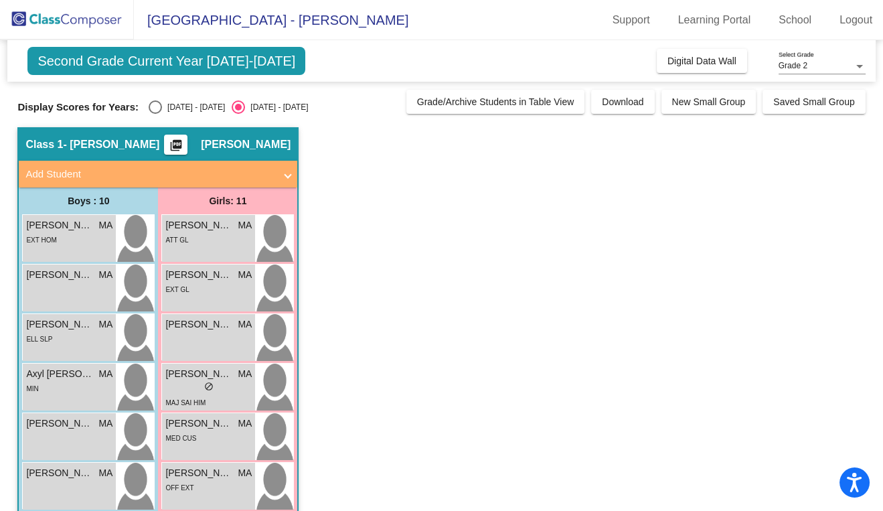
click at [201, 60] on span "Second Grade Current Year [DATE]-[DATE]" at bounding box center [166, 61] width 278 height 28
click at [155, 104] on div "Select an option" at bounding box center [155, 106] width 13 height 13
click at [155, 114] on input "[DATE] - [DATE]" at bounding box center [155, 114] width 1 height 1
radio input "true"
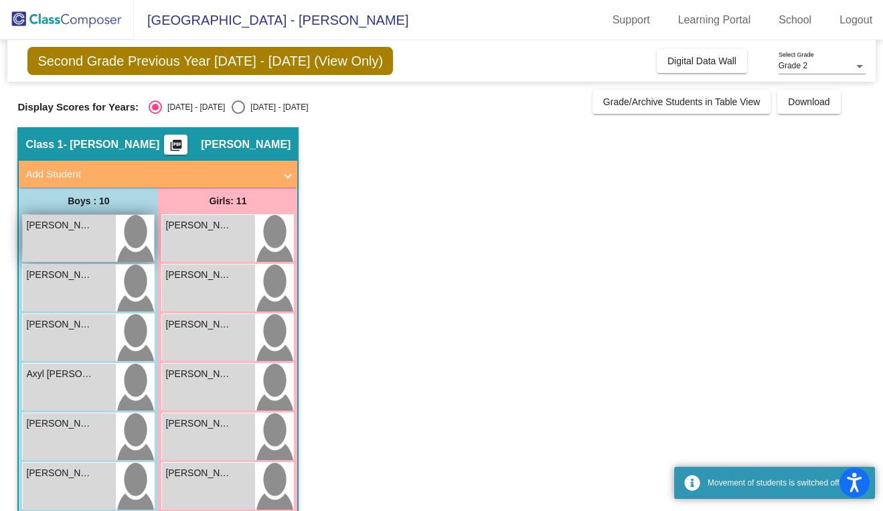
click at [72, 250] on div "[PERSON_NAME] lock do_not_disturb_alt" at bounding box center [69, 238] width 93 height 47
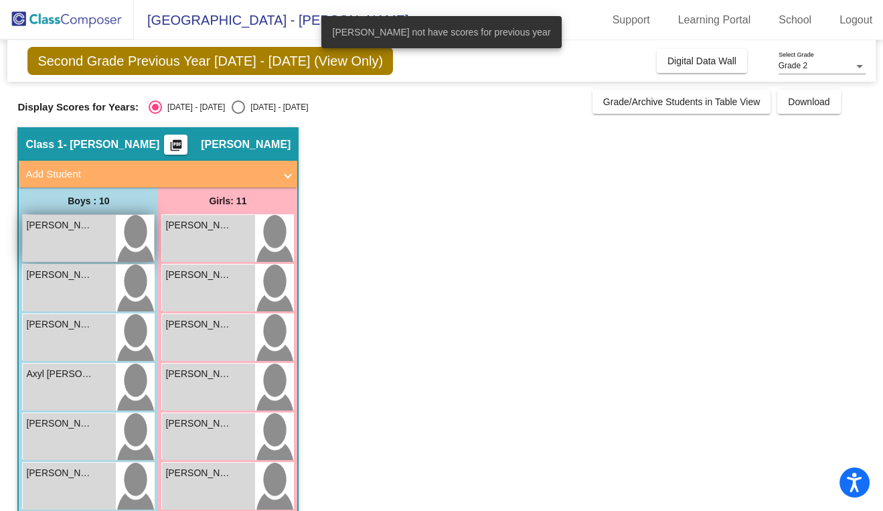
click at [72, 242] on div "[PERSON_NAME] lock do_not_disturb_alt" at bounding box center [69, 238] width 93 height 47
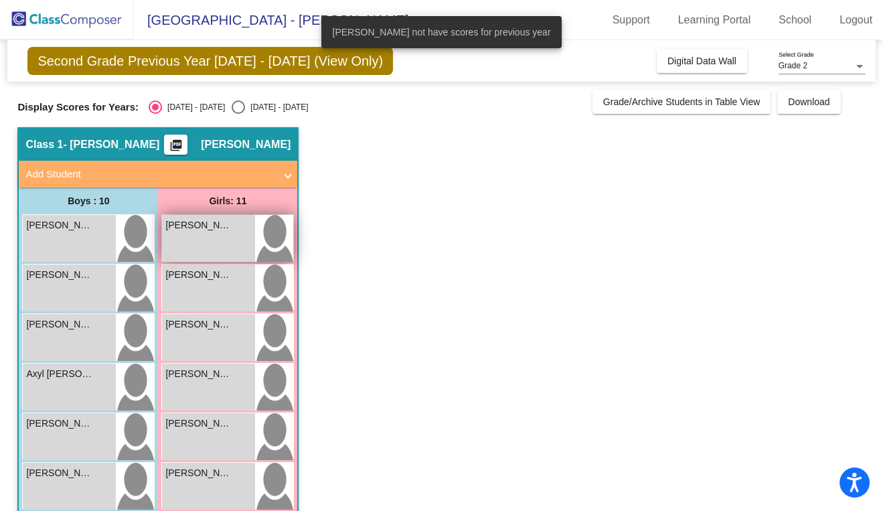
click at [209, 236] on div "[PERSON_NAME] lock do_not_disturb_alt" at bounding box center [208, 238] width 93 height 47
click at [197, 240] on div "[PERSON_NAME] lock do_not_disturb_alt" at bounding box center [208, 238] width 93 height 47
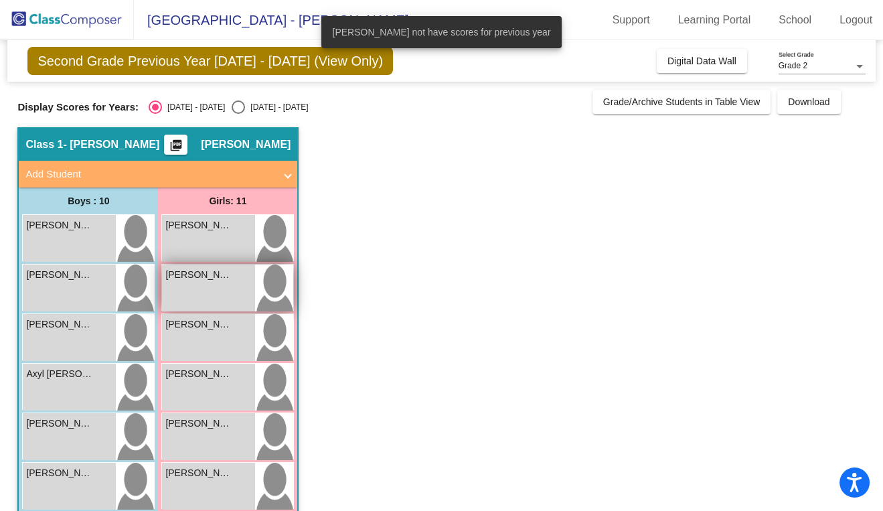
click at [198, 277] on span "[PERSON_NAME]" at bounding box center [198, 275] width 67 height 14
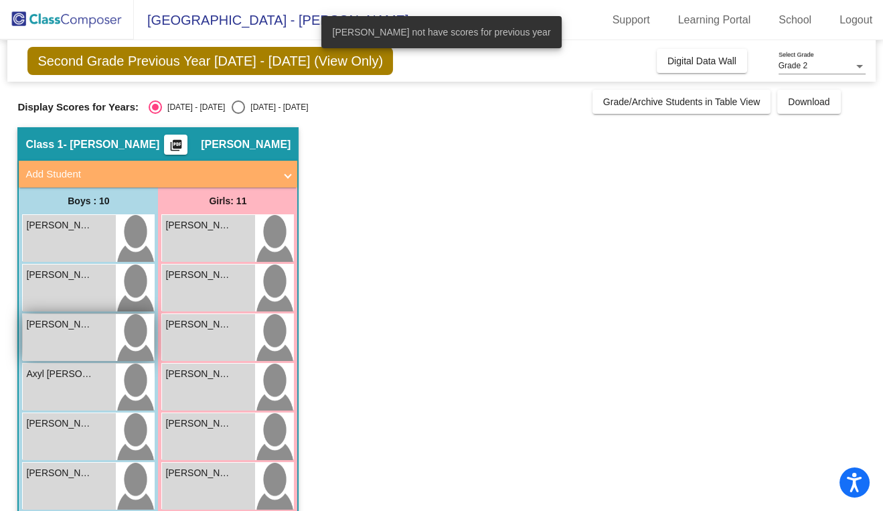
click at [33, 352] on div "[PERSON_NAME] lock do_not_disturb_alt" at bounding box center [69, 337] width 93 height 47
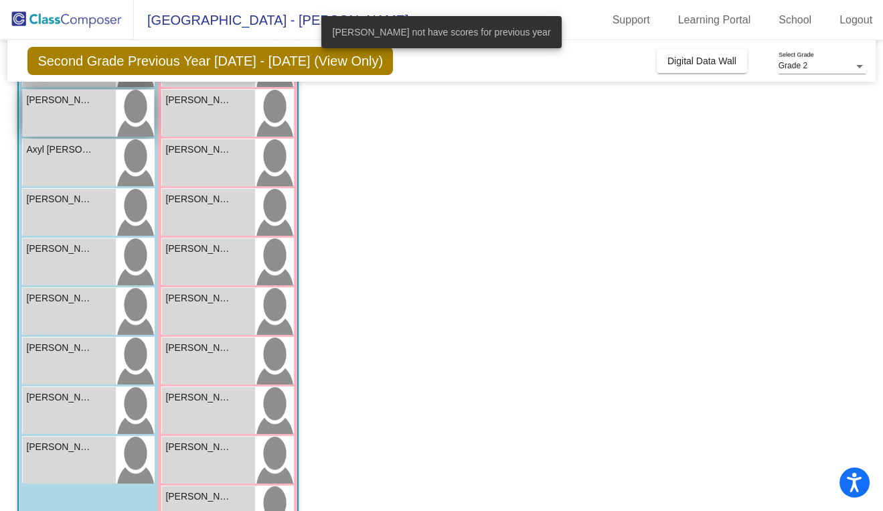
scroll to position [268, 0]
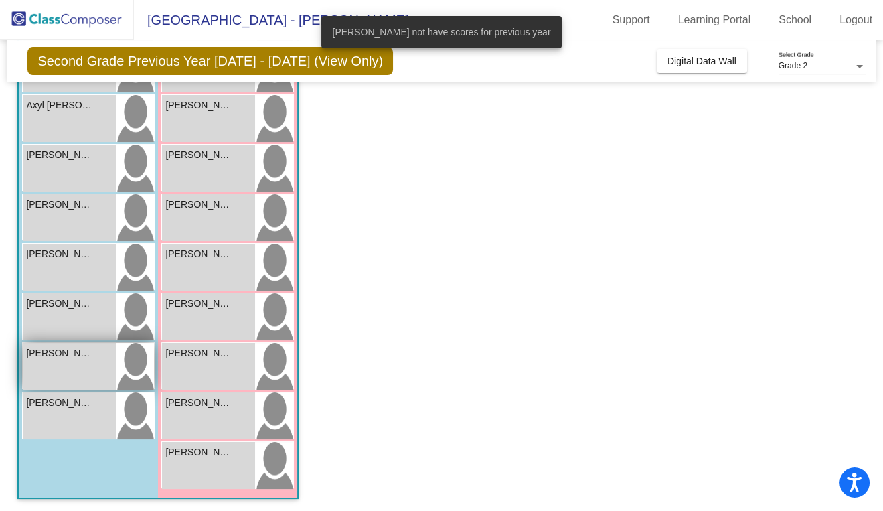
click at [43, 358] on div "[PERSON_NAME] lock do_not_disturb_alt" at bounding box center [69, 366] width 93 height 47
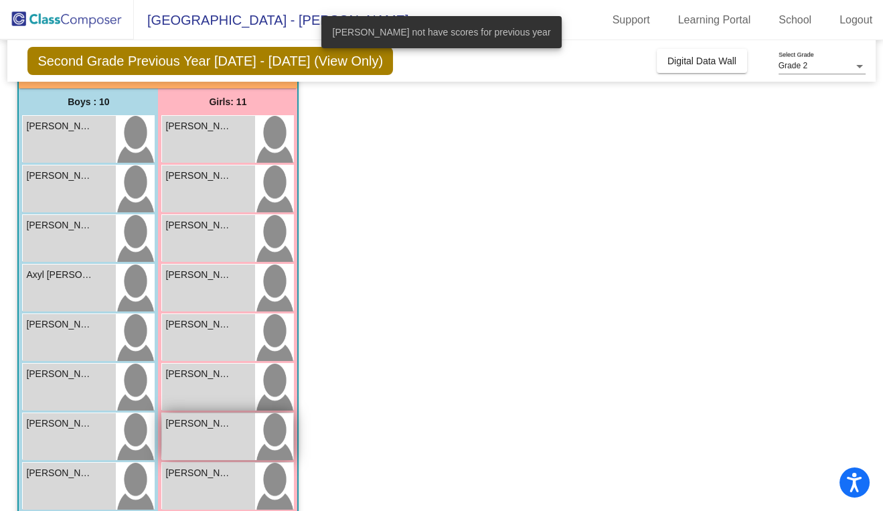
scroll to position [81, 0]
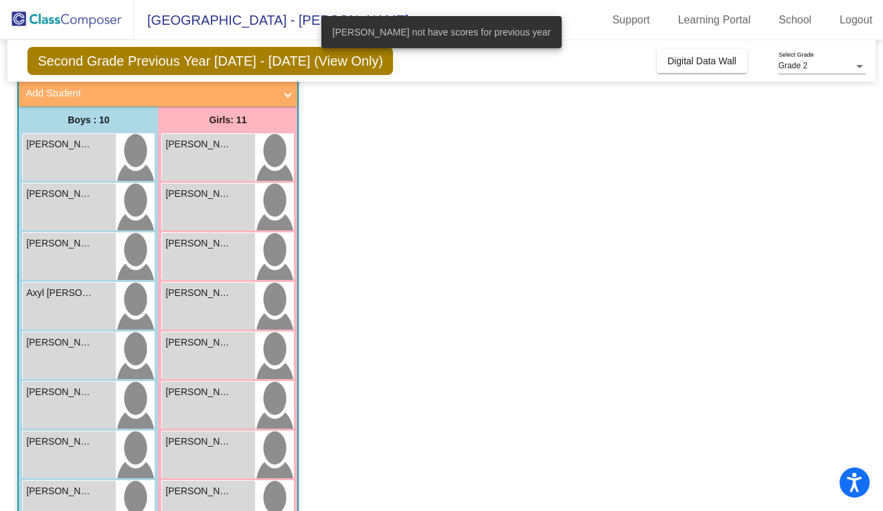
click at [314, 57] on div "[PERSON_NAME] not have scores for previous year" at bounding box center [441, 32] width 272 height 64
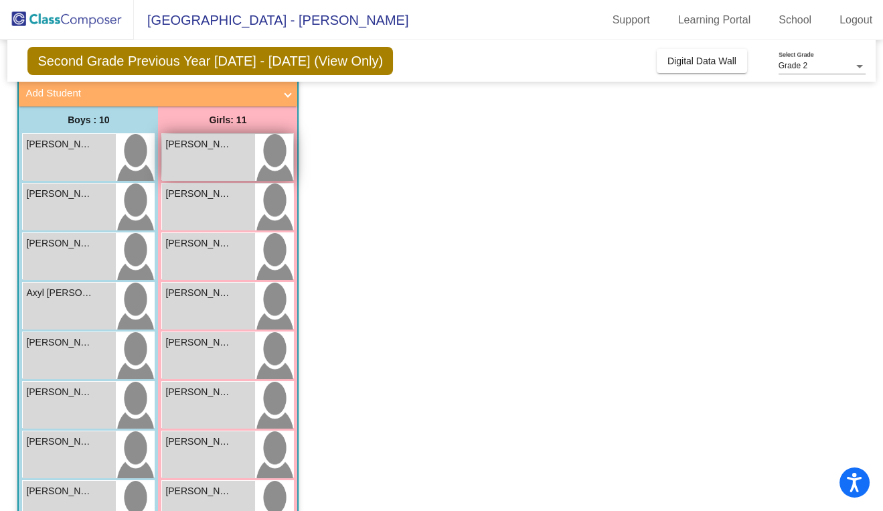
click at [207, 179] on div "[PERSON_NAME] lock do_not_disturb_alt" at bounding box center [208, 157] width 93 height 47
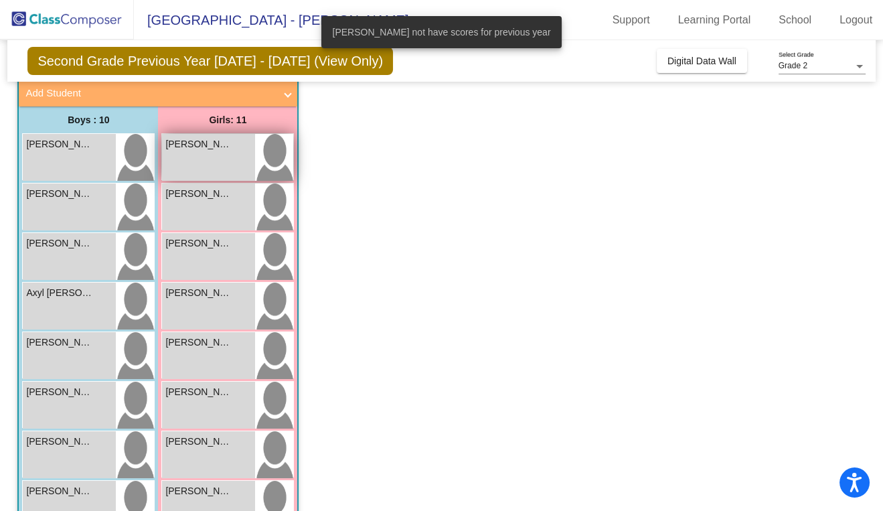
scroll to position [0, 0]
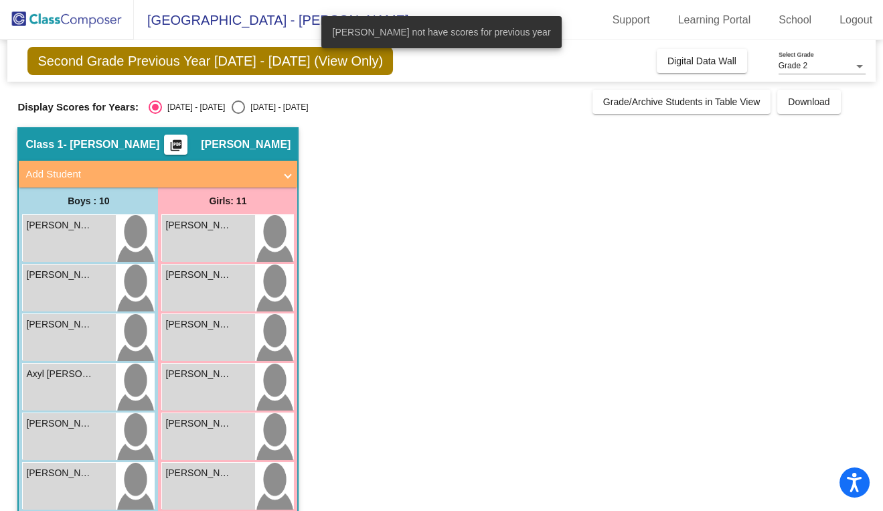
click at [445, 66] on div "Second Grade Previous Year [DATE] - [DATE] (View Only) Add, Move, or Retain Stu…" at bounding box center [440, 60] width 867 height 41
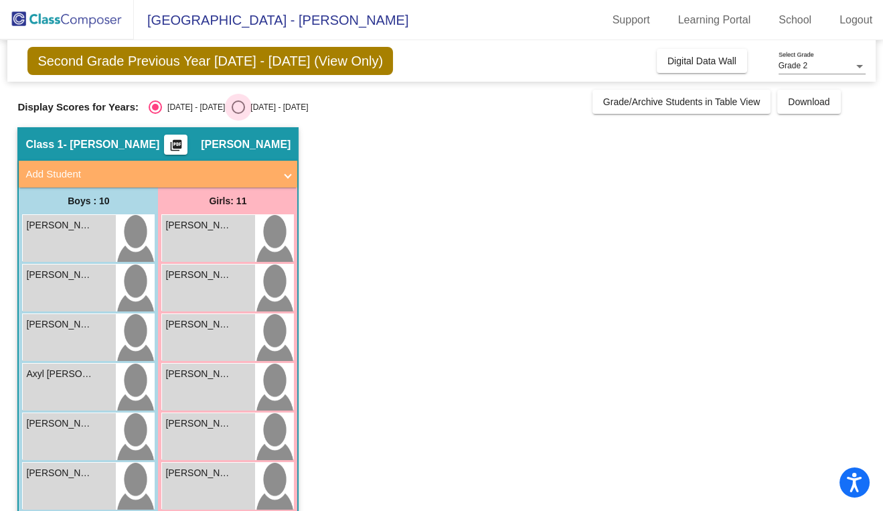
click at [232, 106] on div "Select an option" at bounding box center [238, 106] width 13 height 13
click at [238, 114] on input "[DATE] - [DATE]" at bounding box center [238, 114] width 1 height 1
radio input "true"
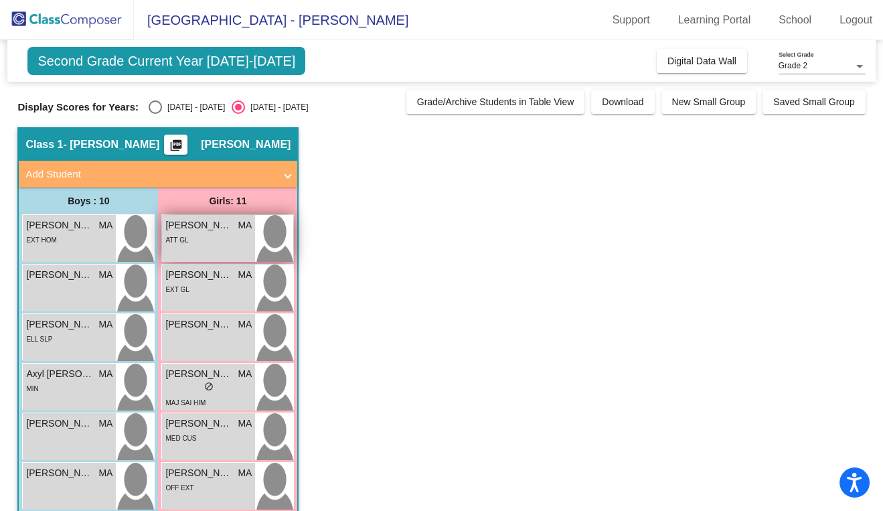
click at [212, 226] on span "[PERSON_NAME]" at bounding box center [198, 225] width 67 height 14
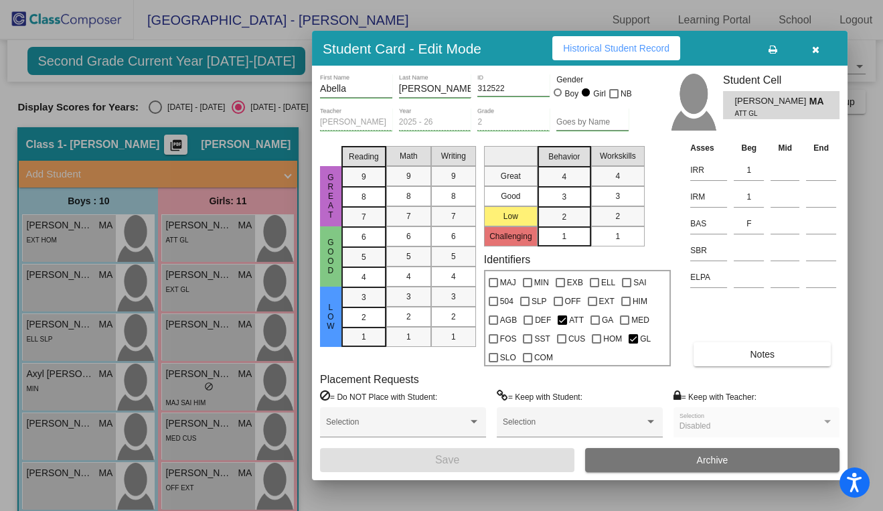
click at [155, 389] on div at bounding box center [441, 255] width 883 height 511
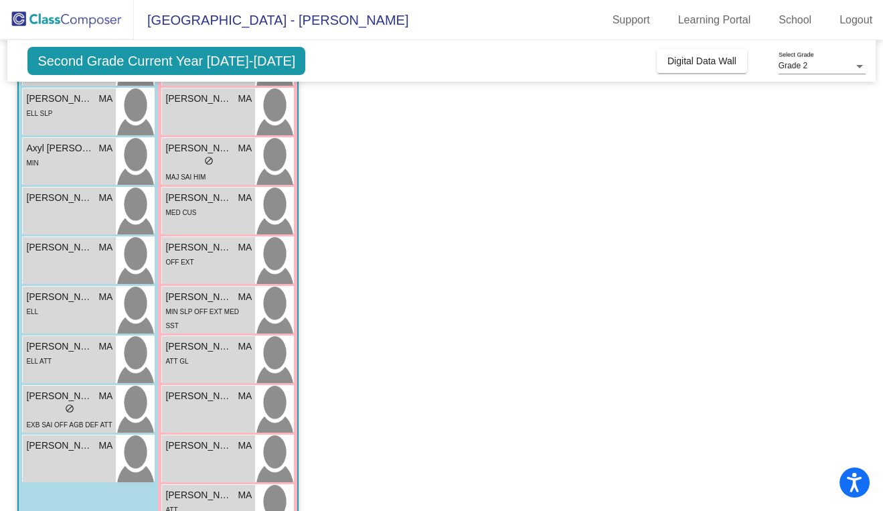
scroll to position [268, 0]
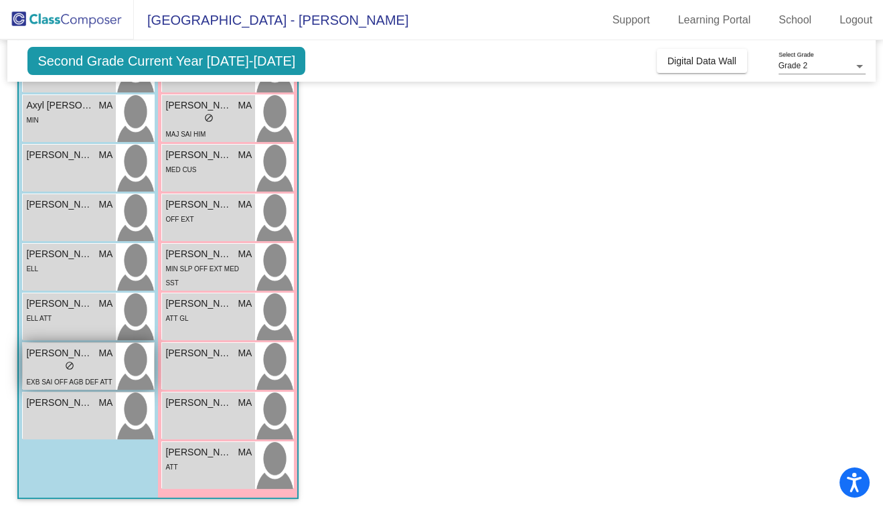
click at [58, 362] on div "lock do_not_disturb_alt" at bounding box center [69, 367] width 86 height 14
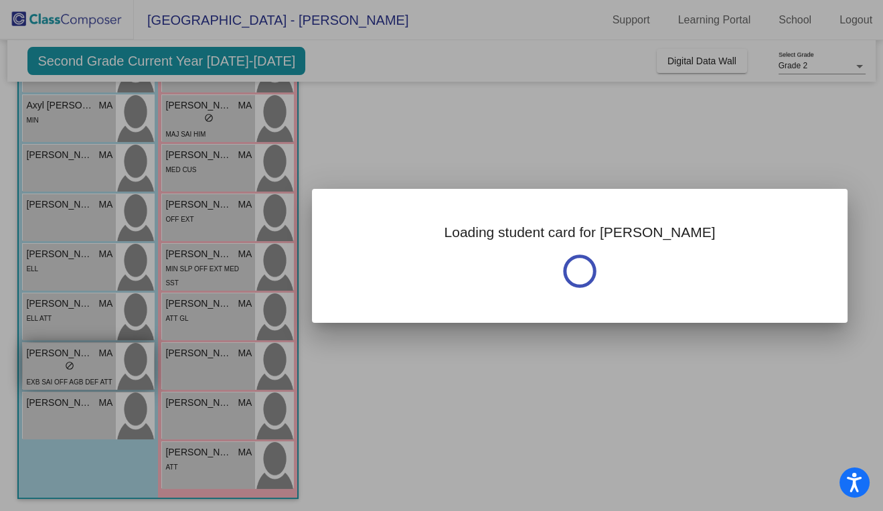
click at [58, 362] on div at bounding box center [441, 255] width 883 height 511
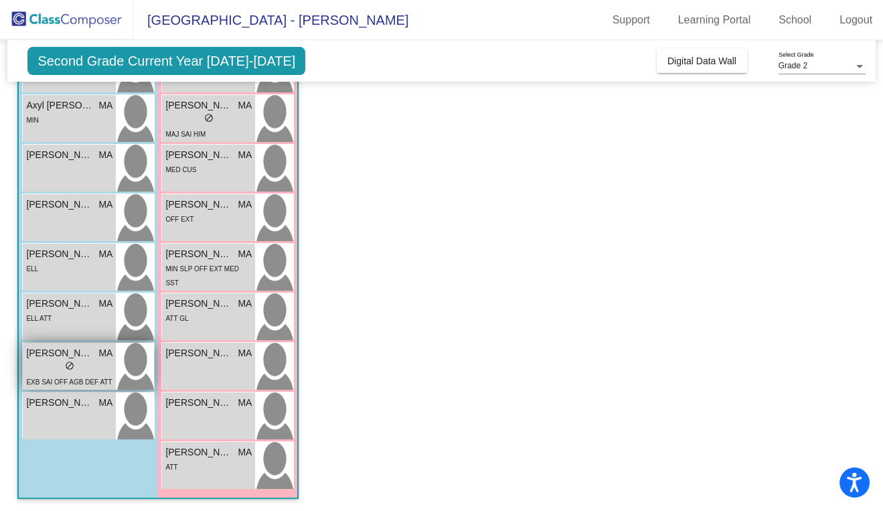
click at [72, 357] on span "[PERSON_NAME]" at bounding box center [59, 353] width 67 height 14
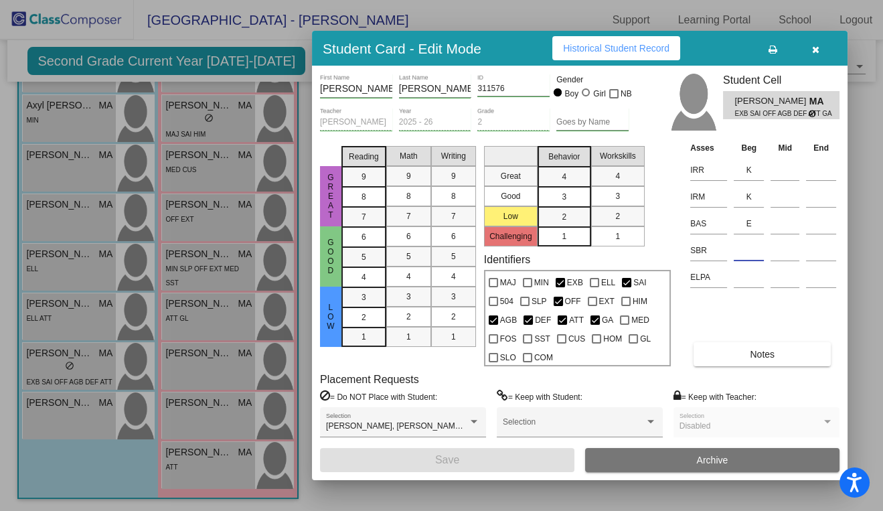
click at [462, 248] on input at bounding box center [748, 250] width 30 height 20
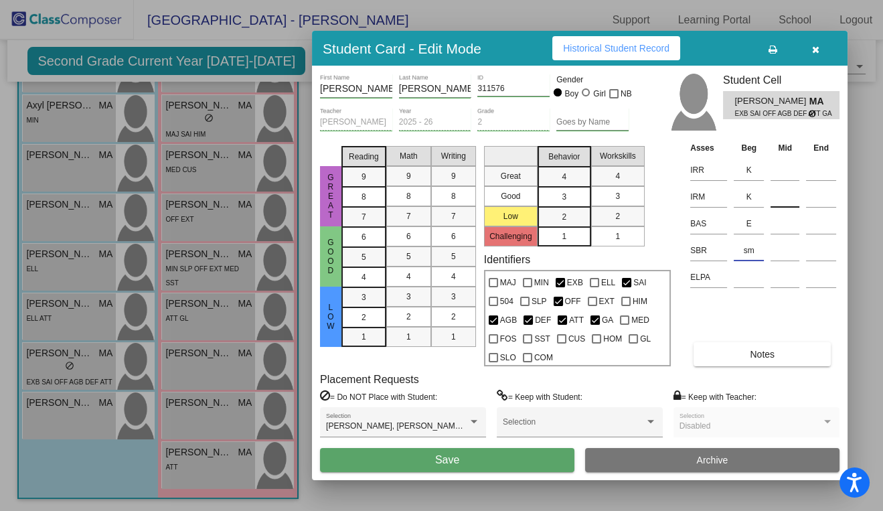
type input "s"
type input "SM"
click at [436, 456] on span "Save" at bounding box center [447, 459] width 24 height 11
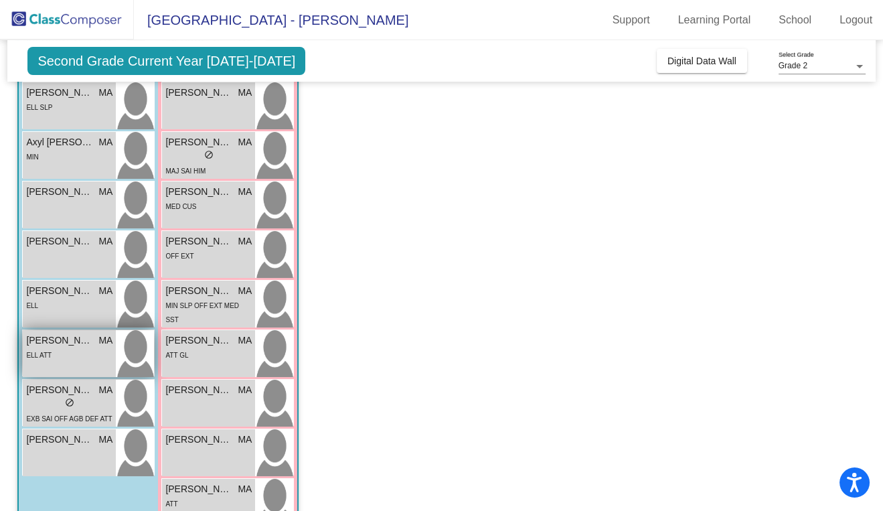
scroll to position [231, 0]
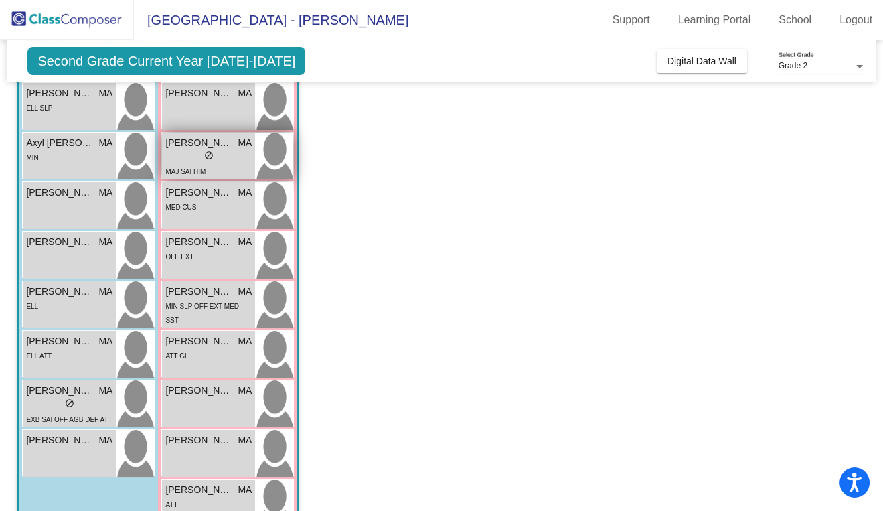
click at [215, 159] on div "lock do_not_disturb_alt" at bounding box center [208, 157] width 86 height 14
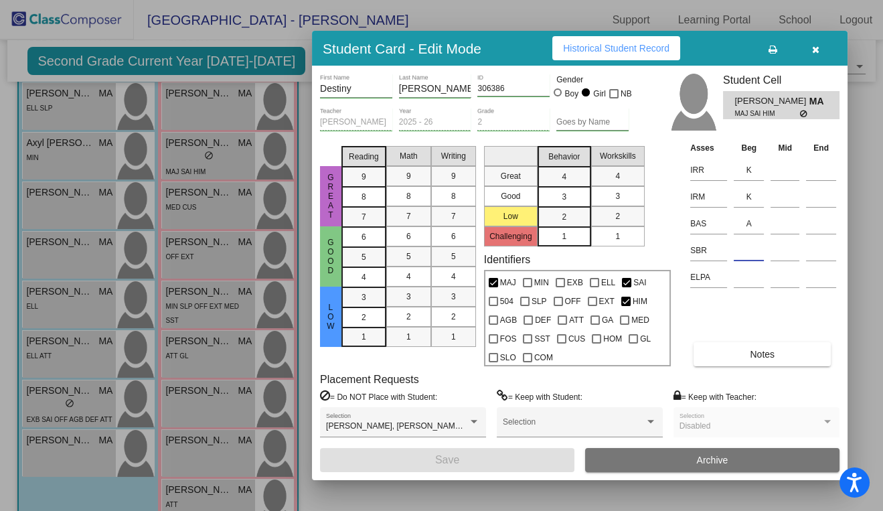
click at [462, 252] on input at bounding box center [748, 250] width 30 height 20
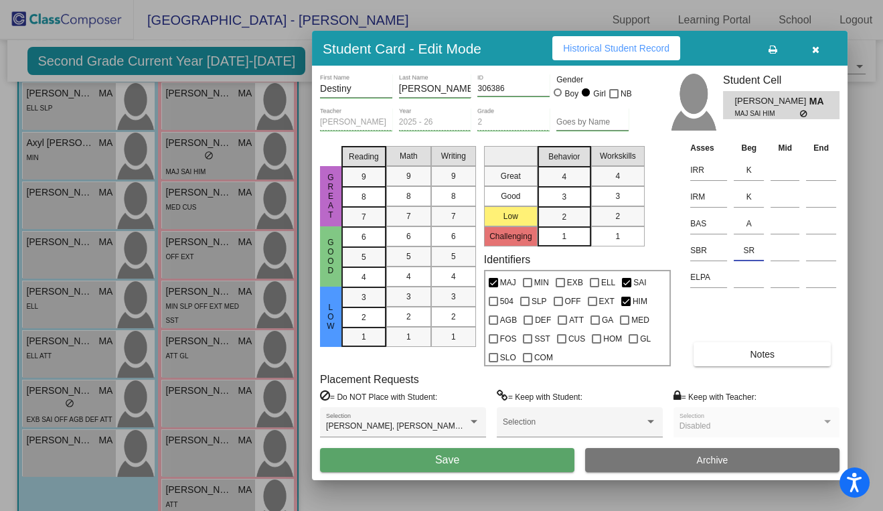
type input "SR"
click at [462, 462] on button "Save" at bounding box center [447, 460] width 254 height 24
